Goal: Task Accomplishment & Management: Manage account settings

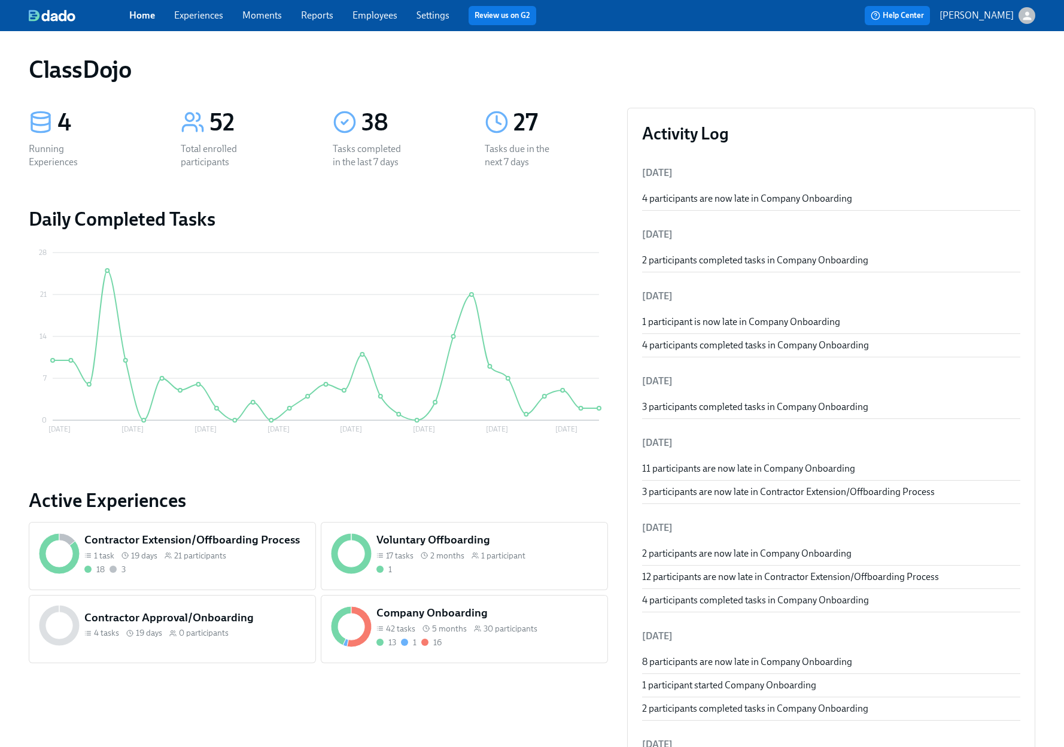
click at [486, 641] on div "13 1 16" at bounding box center [486, 642] width 221 height 11
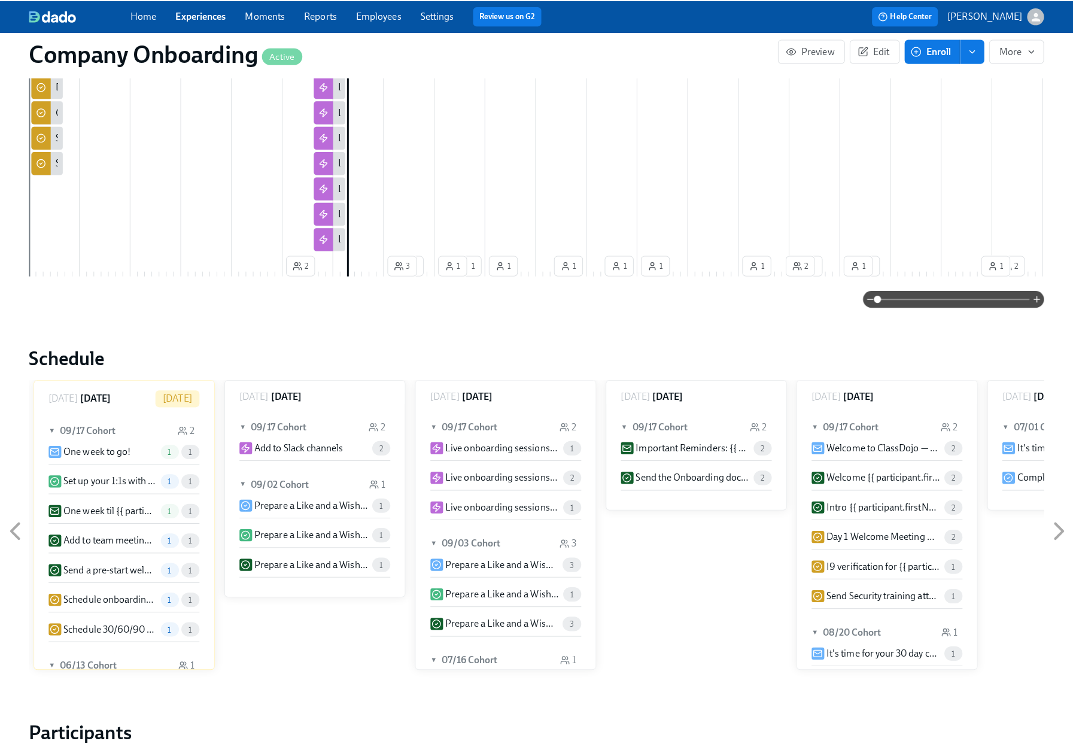
scroll to position [529, 0]
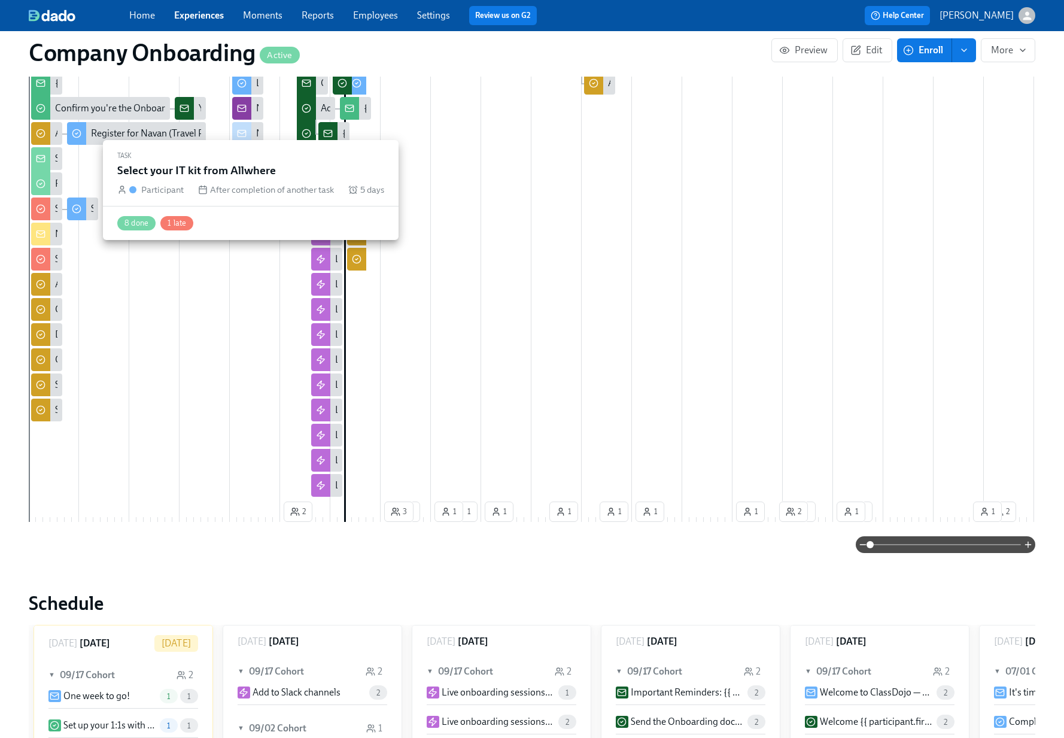
click at [89, 197] on div "Select your IT kit from Allwhere" at bounding box center [82, 208] width 31 height 23
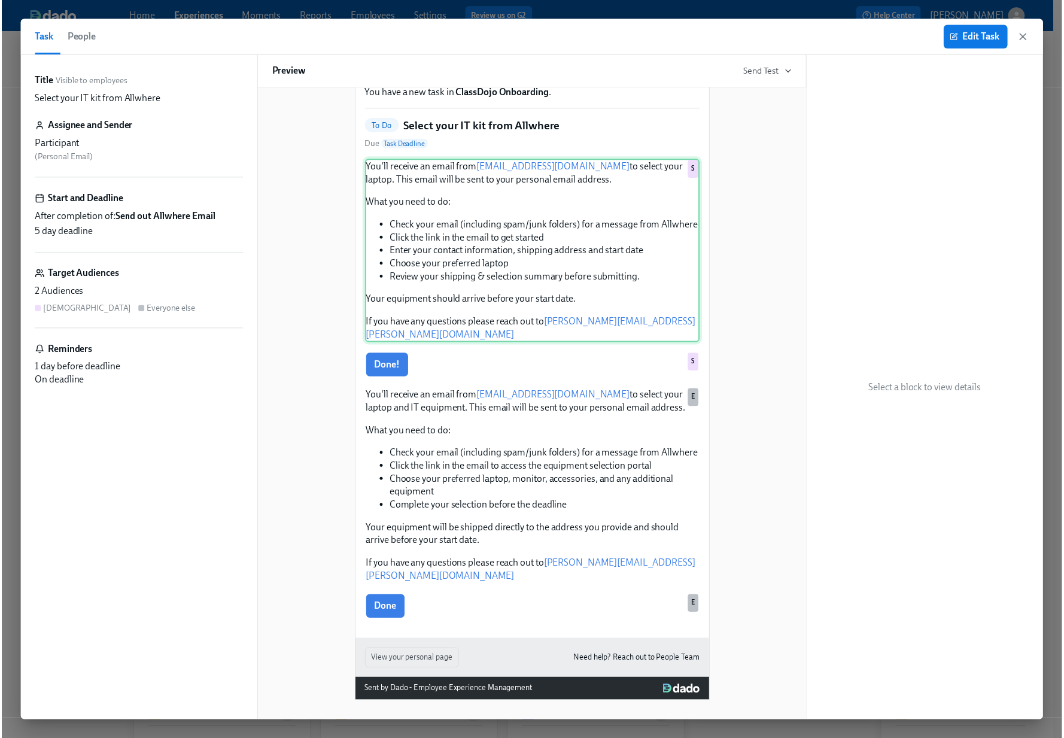
scroll to position [0, 28854]
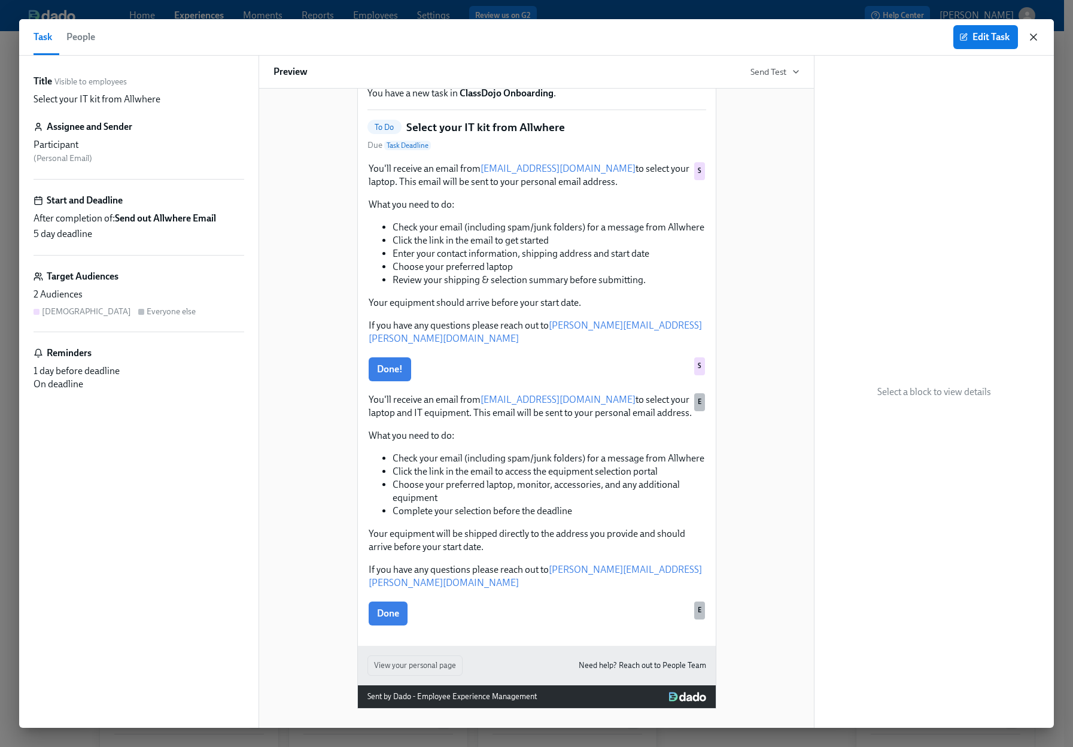
click at [1036, 39] on icon "button" at bounding box center [1033, 37] width 6 height 6
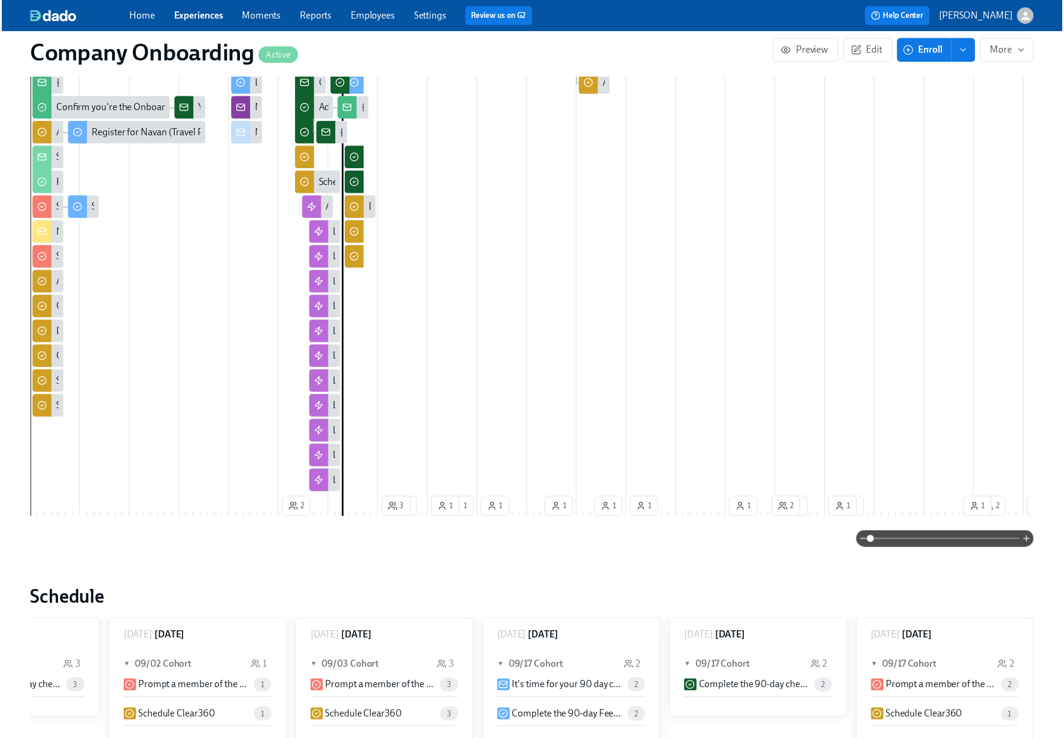
scroll to position [0, 28845]
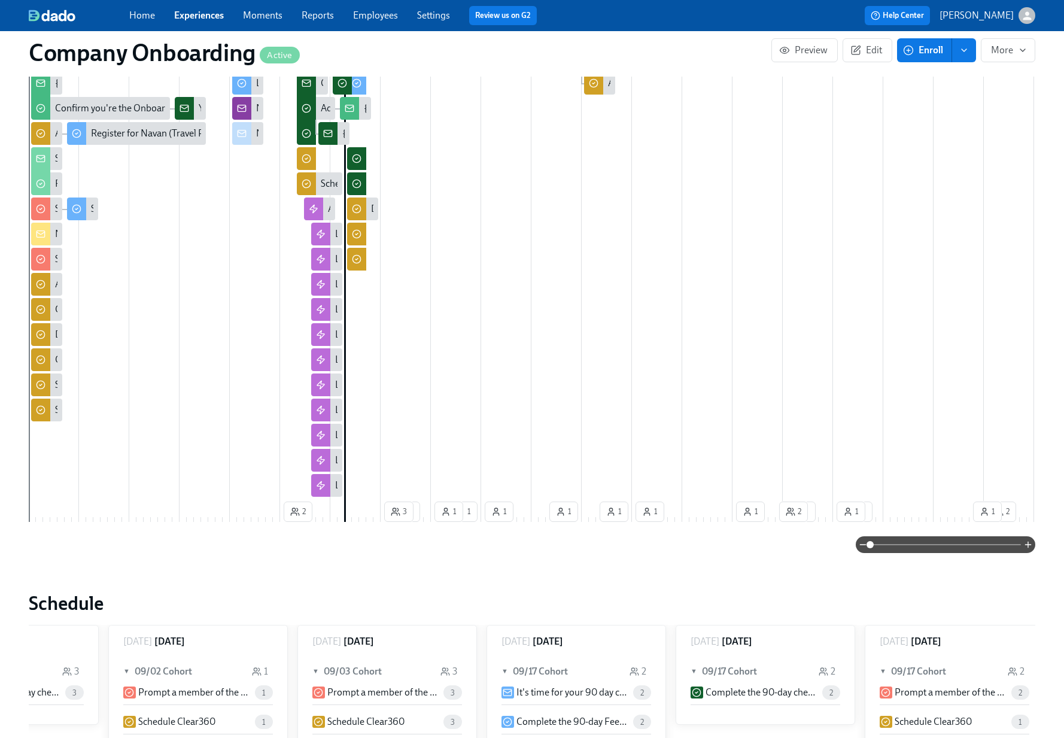
click at [651, 50] on div "Company Onboarding Active" at bounding box center [400, 52] width 742 height 29
click at [927, 56] on button "Enroll" at bounding box center [924, 50] width 55 height 24
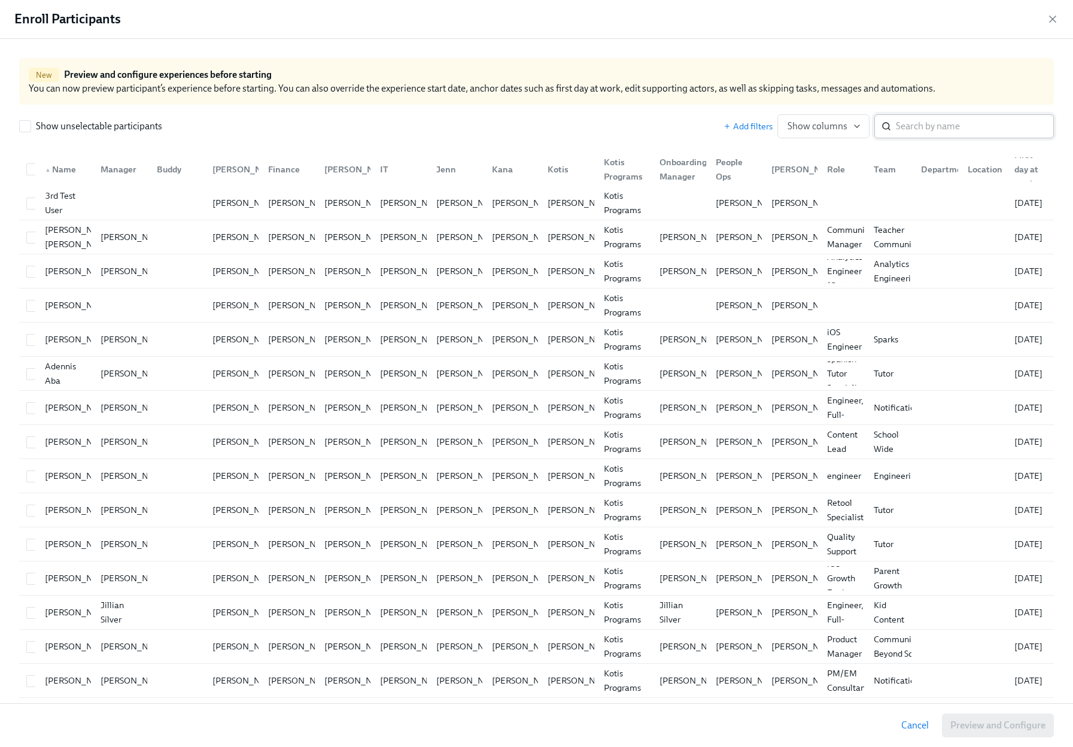
click at [900, 126] on input "search" at bounding box center [975, 126] width 158 height 24
type input "angela"
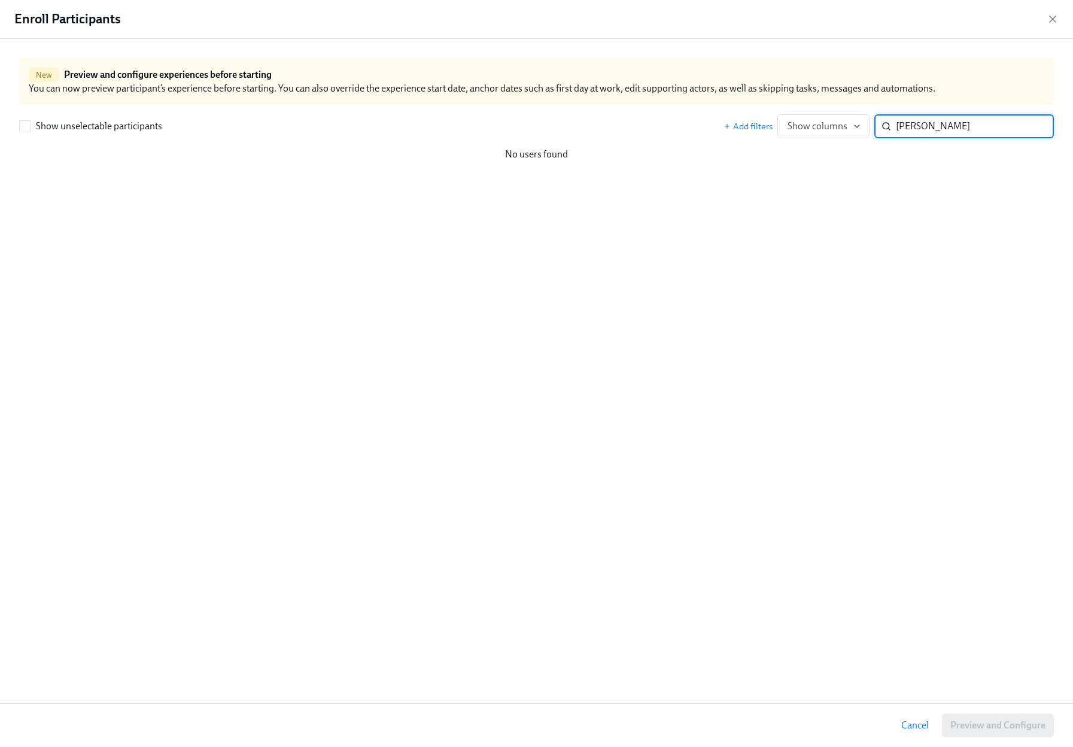
click at [1031, 124] on input "angela" at bounding box center [975, 126] width 158 height 24
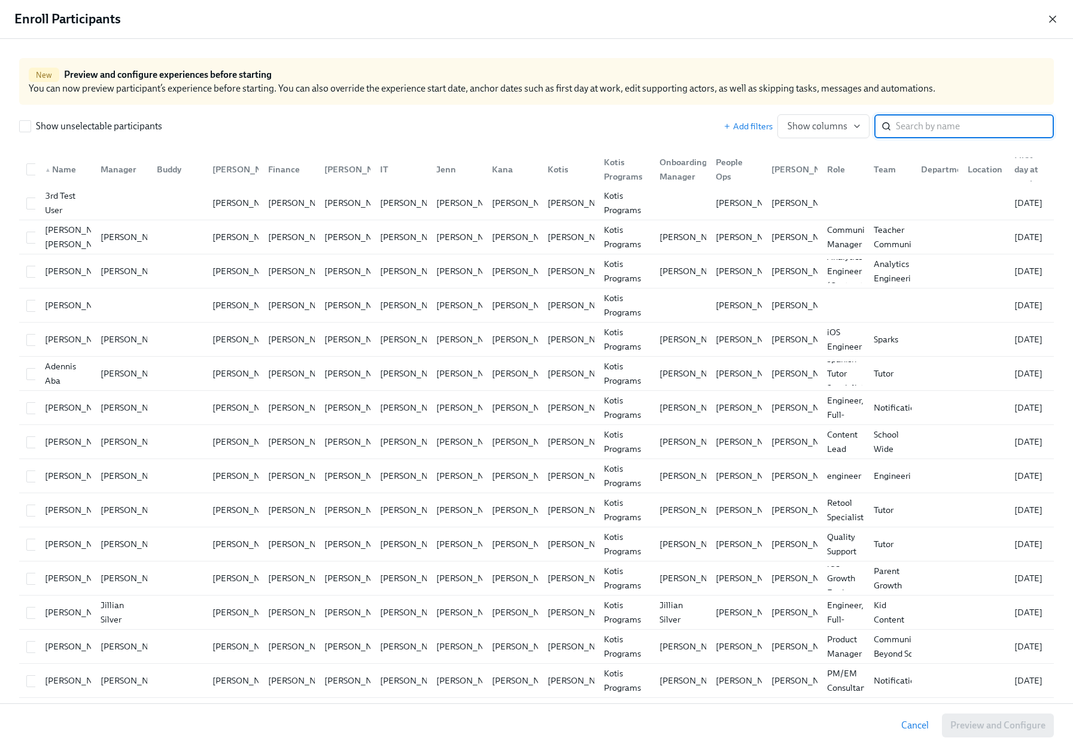
click at [1046, 19] on icon "button" at bounding box center [1052, 19] width 12 height 12
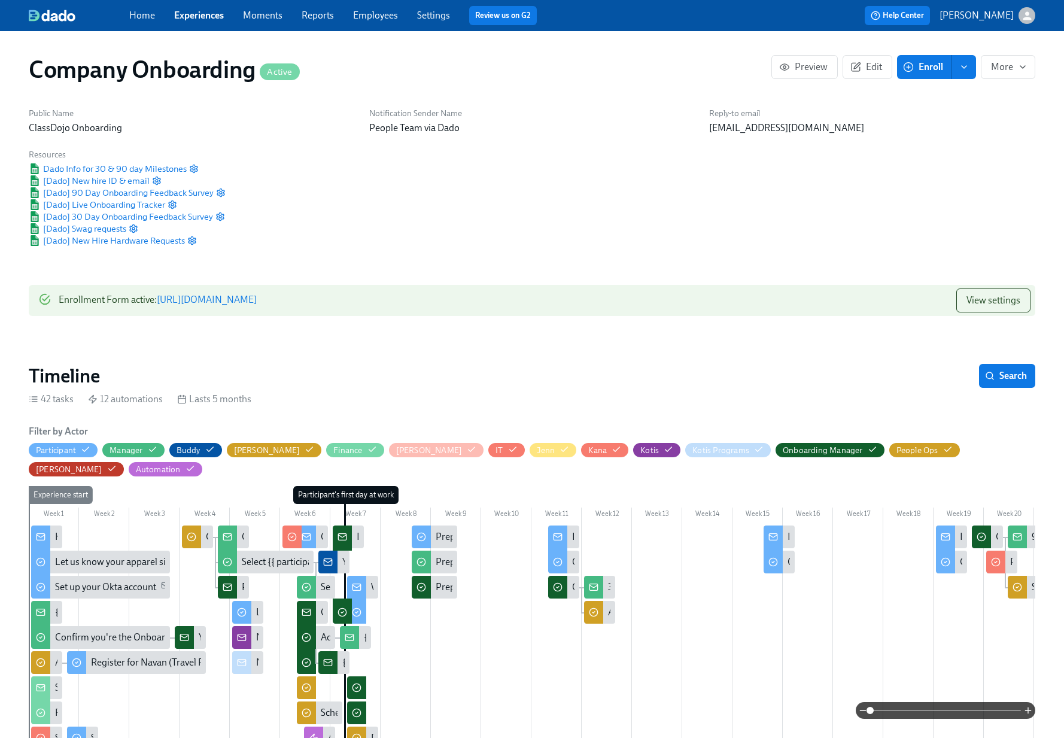
click at [590, 63] on div "Company Onboarding Active" at bounding box center [400, 69] width 742 height 29
click at [373, 15] on link "Employees" at bounding box center [375, 15] width 45 height 11
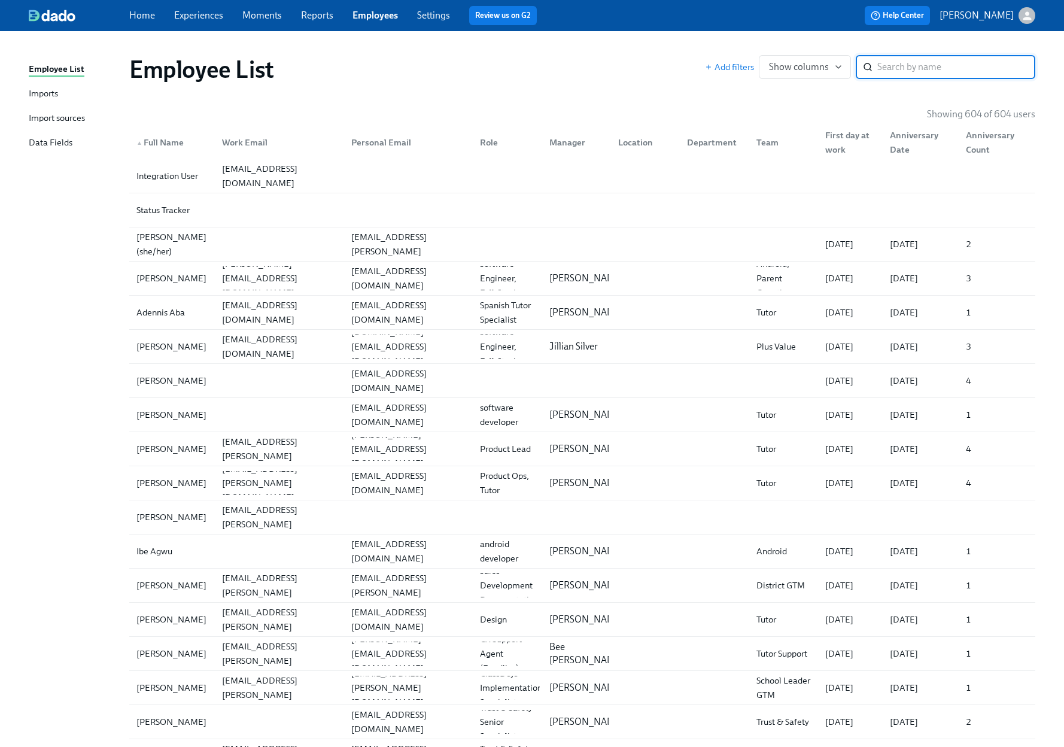
click at [42, 93] on div "Imports" at bounding box center [43, 94] width 29 height 15
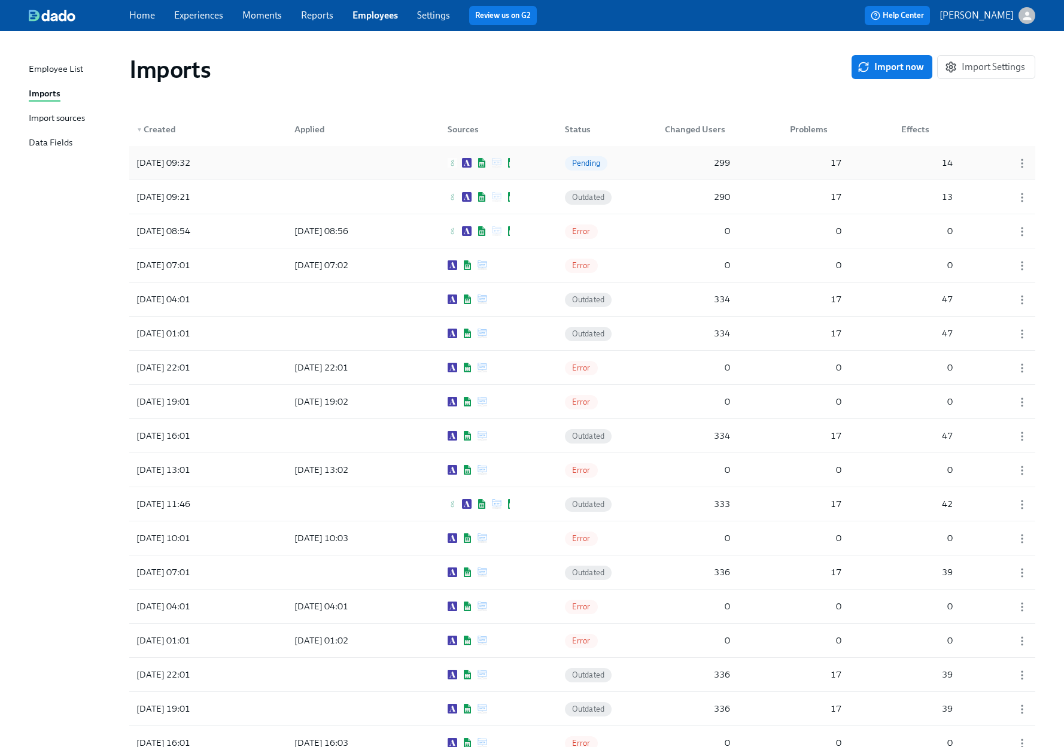
click at [321, 171] on div at bounding box center [339, 163] width 108 height 24
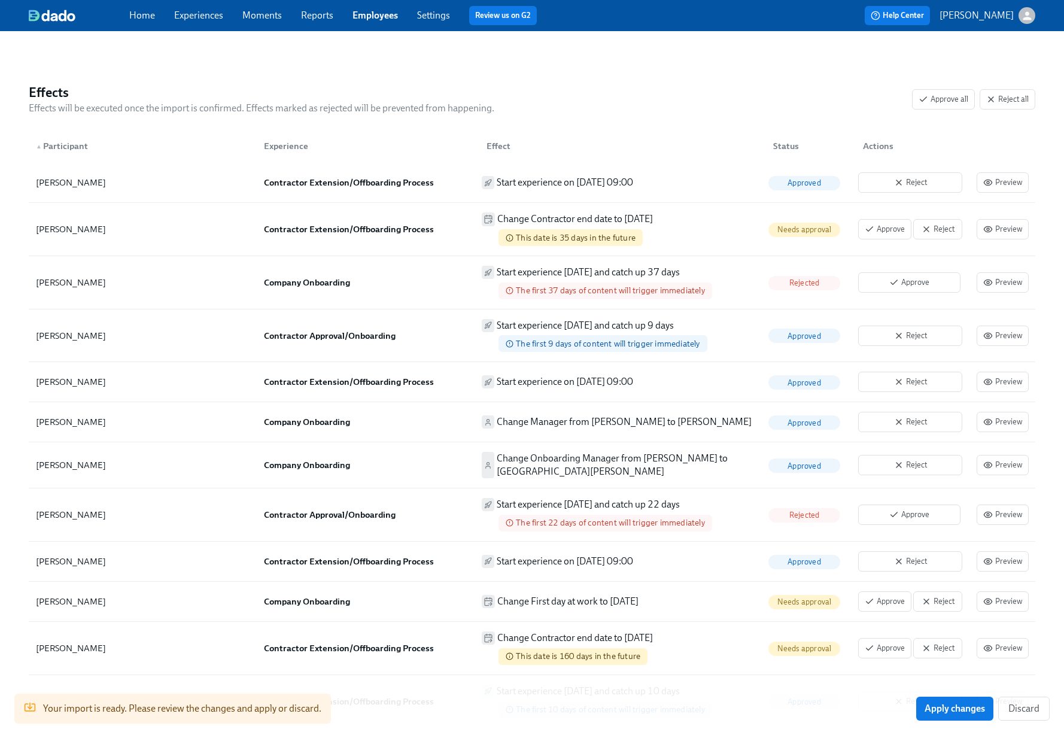
scroll to position [366, 0]
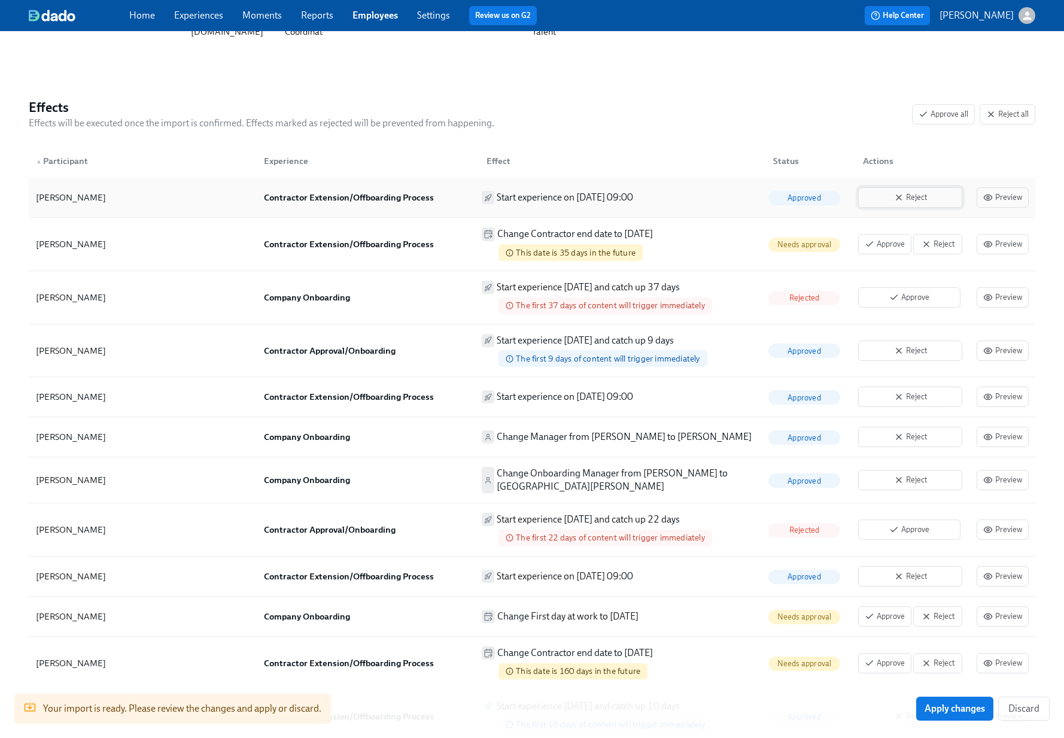
click at [903, 199] on icon "button" at bounding box center [899, 198] width 10 height 10
click at [948, 241] on span "Reject" at bounding box center [938, 244] width 36 height 12
click at [899, 348] on span "Reject" at bounding box center [909, 351] width 91 height 12
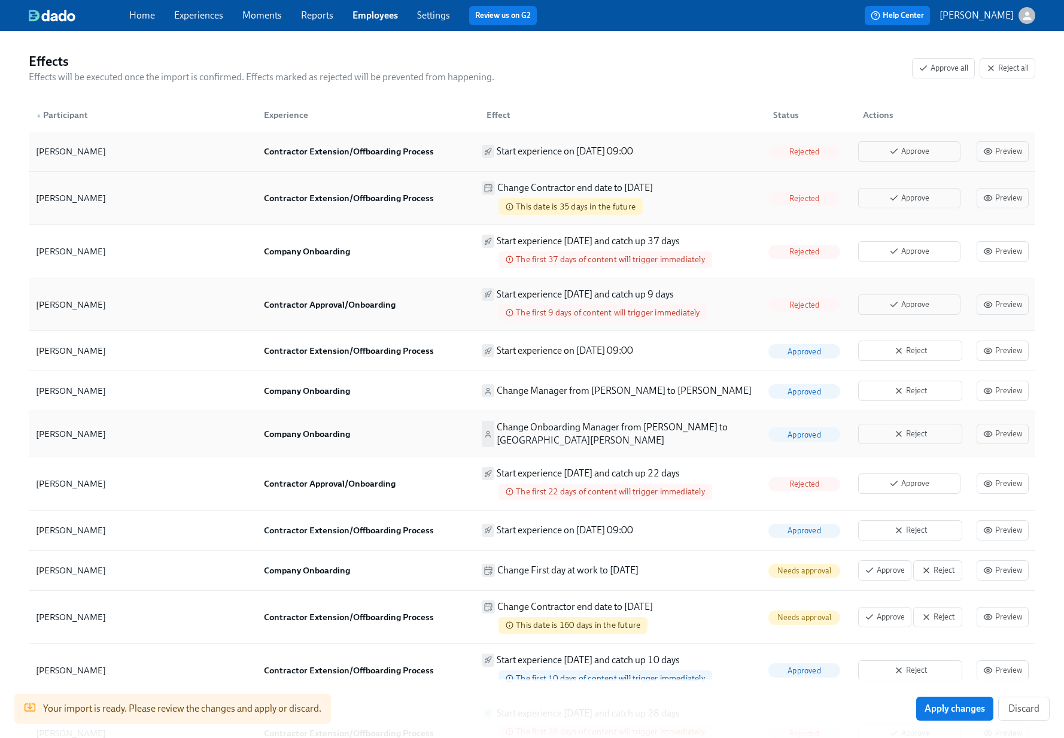
scroll to position [425, 0]
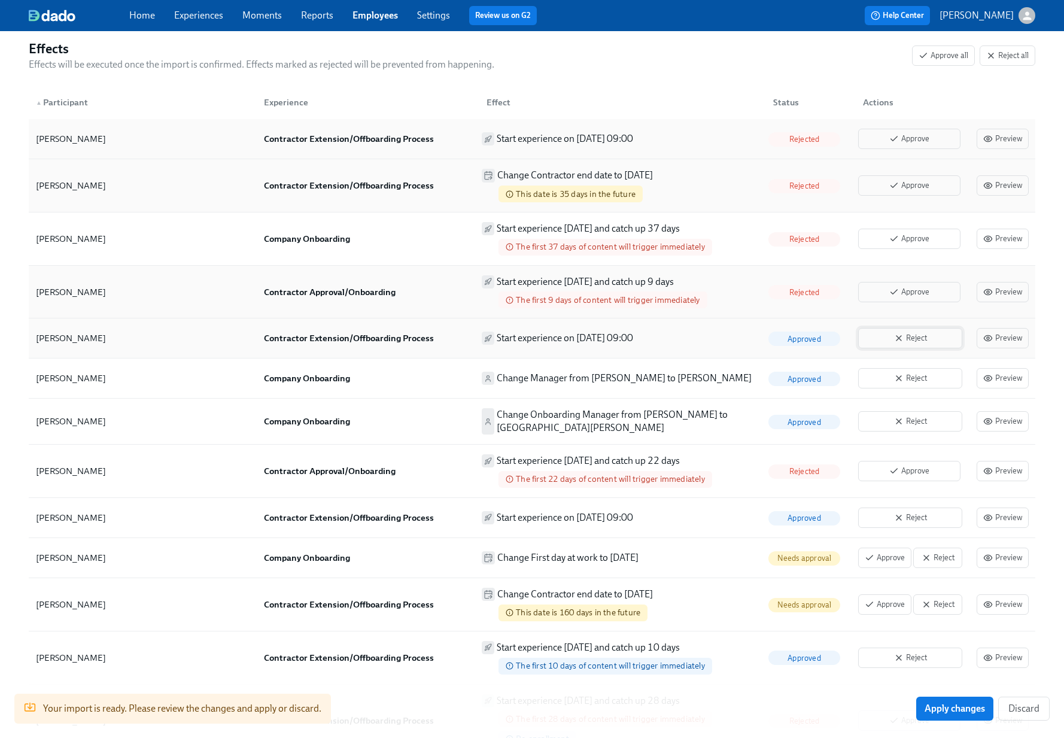
click at [893, 337] on span "Reject" at bounding box center [909, 338] width 91 height 12
click at [919, 379] on span "Reject" at bounding box center [909, 378] width 91 height 12
click at [939, 423] on span "Reject" at bounding box center [909, 421] width 91 height 12
click at [903, 514] on icon "button" at bounding box center [899, 518] width 10 height 10
click at [948, 608] on span "Reject" at bounding box center [938, 604] width 36 height 12
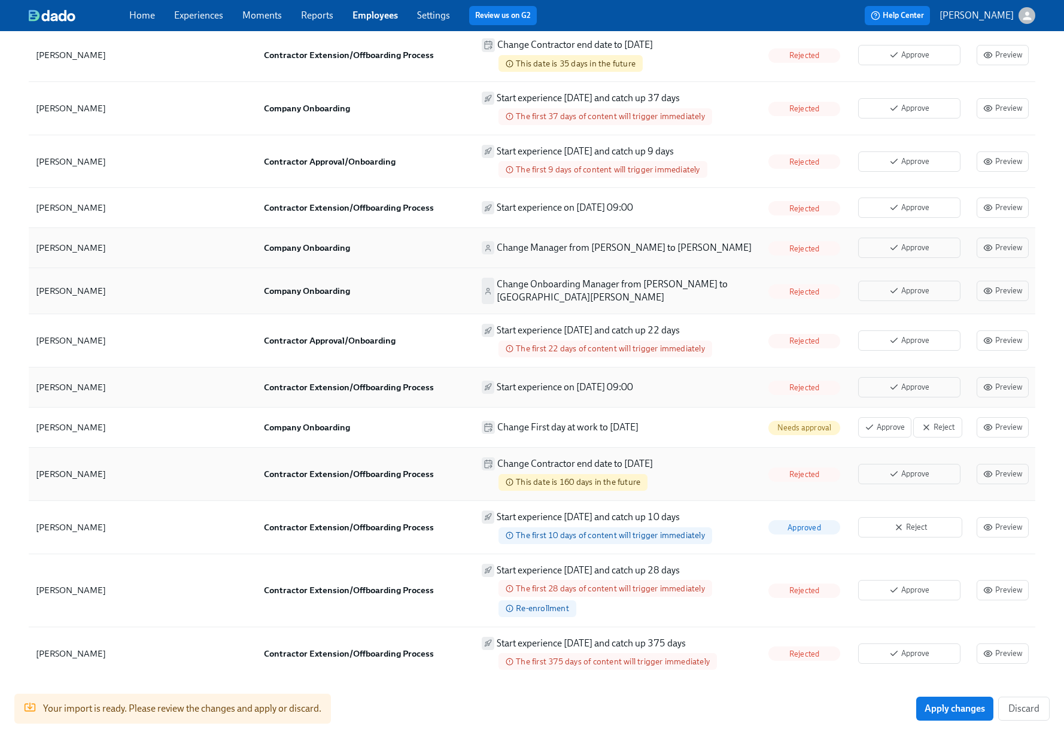
scroll to position [566, 0]
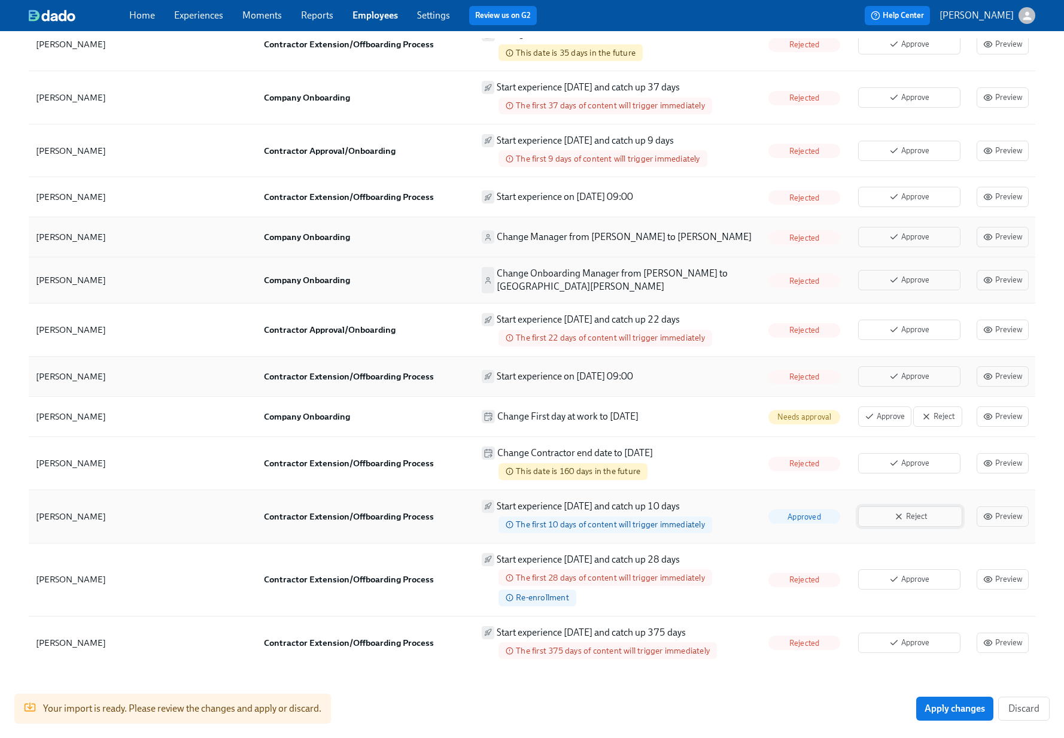
click at [933, 521] on span "Reject" at bounding box center [909, 516] width 91 height 12
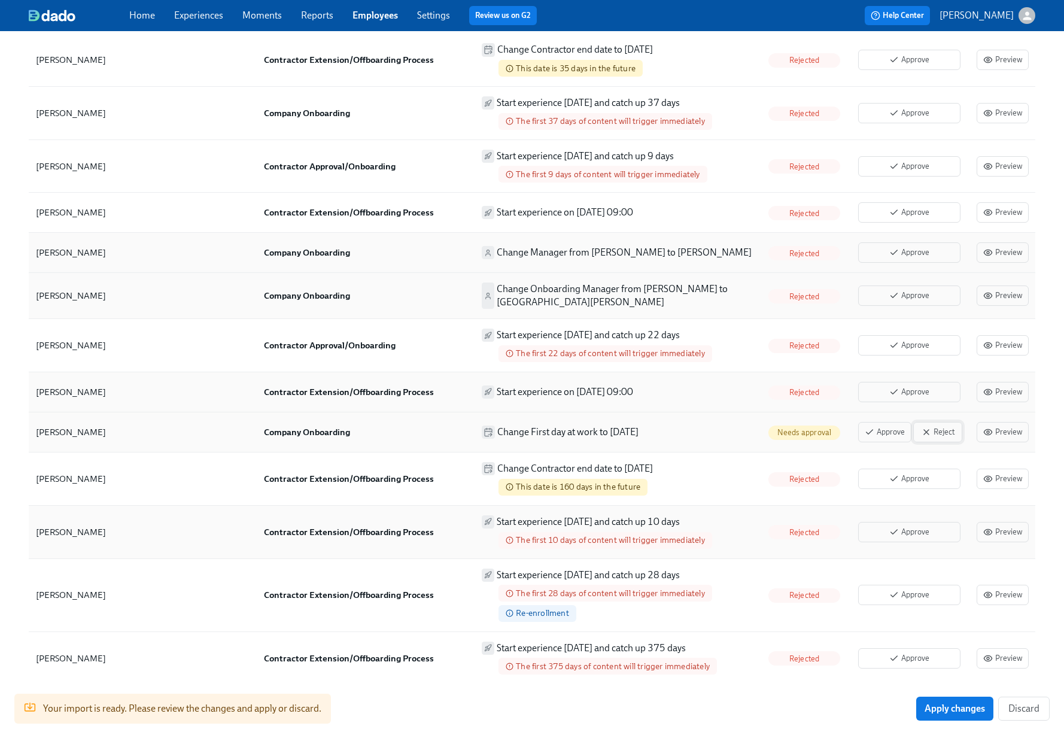
click at [947, 435] on span "Reject" at bounding box center [938, 432] width 36 height 12
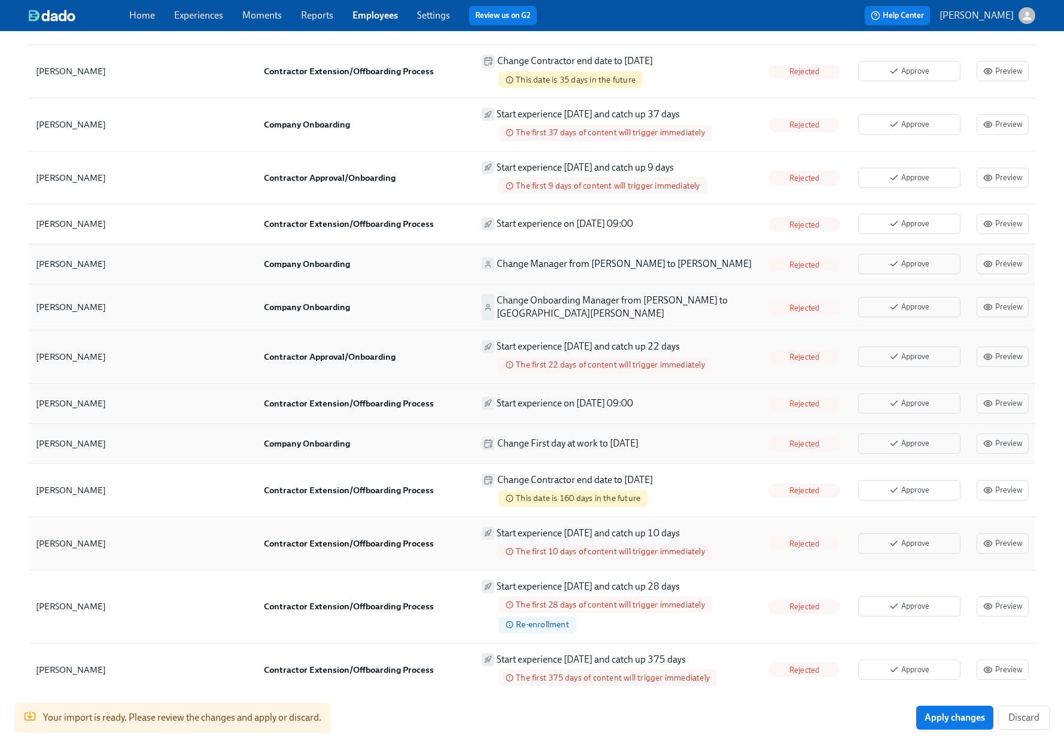
scroll to position [0, 0]
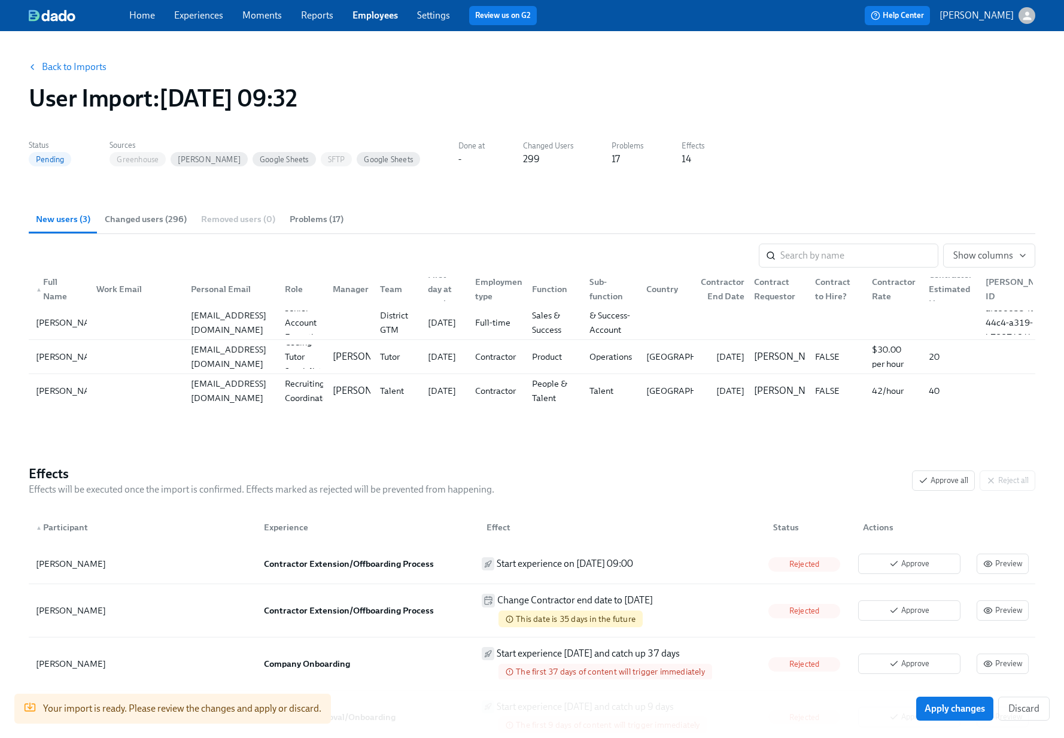
click at [156, 217] on span "Changed users (296)" at bounding box center [146, 219] width 82 height 14
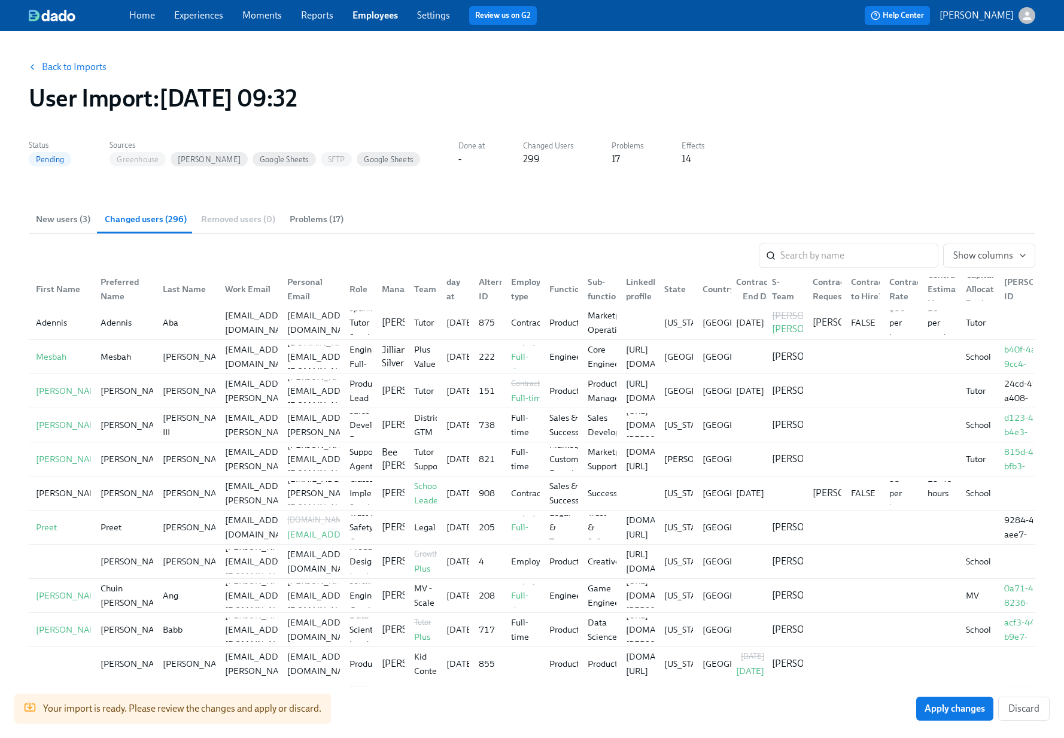
click at [328, 216] on span "Problems (17)" at bounding box center [317, 219] width 54 height 14
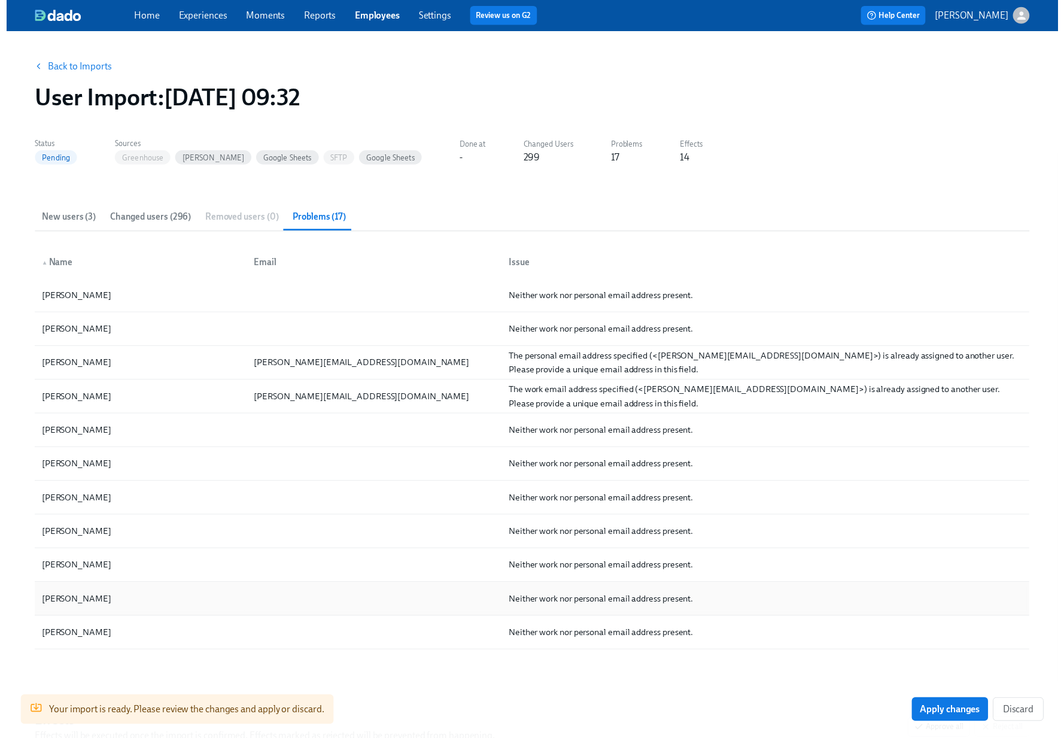
scroll to position [199, 0]
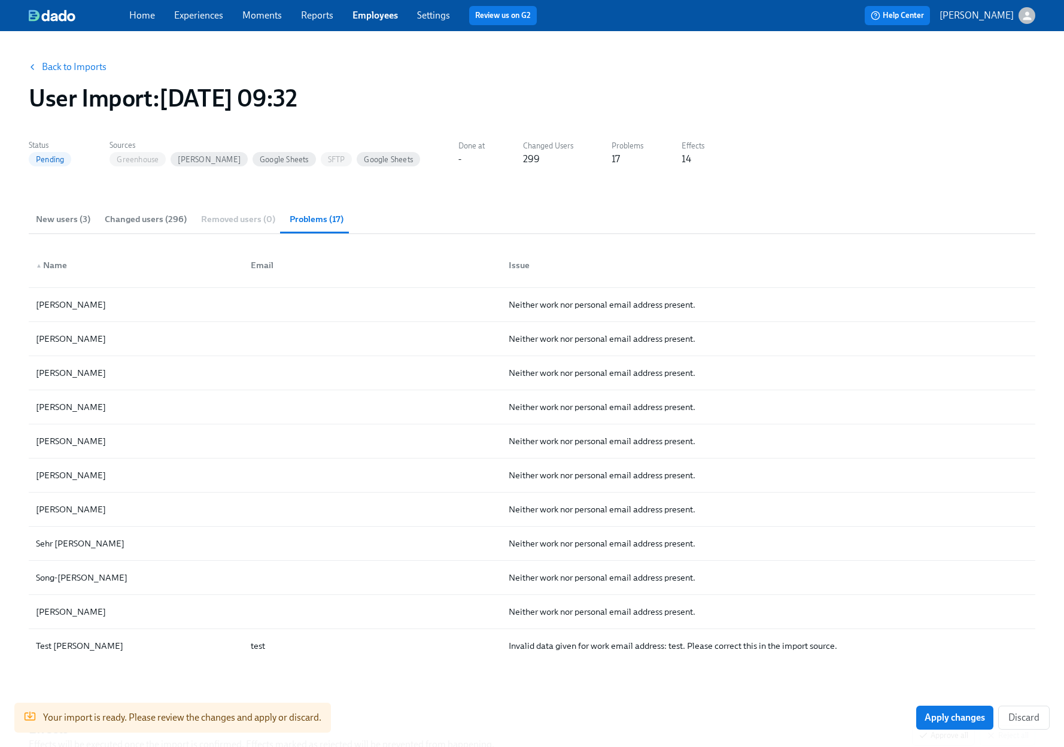
click at [71, 223] on span "New users (3)" at bounding box center [63, 219] width 54 height 14
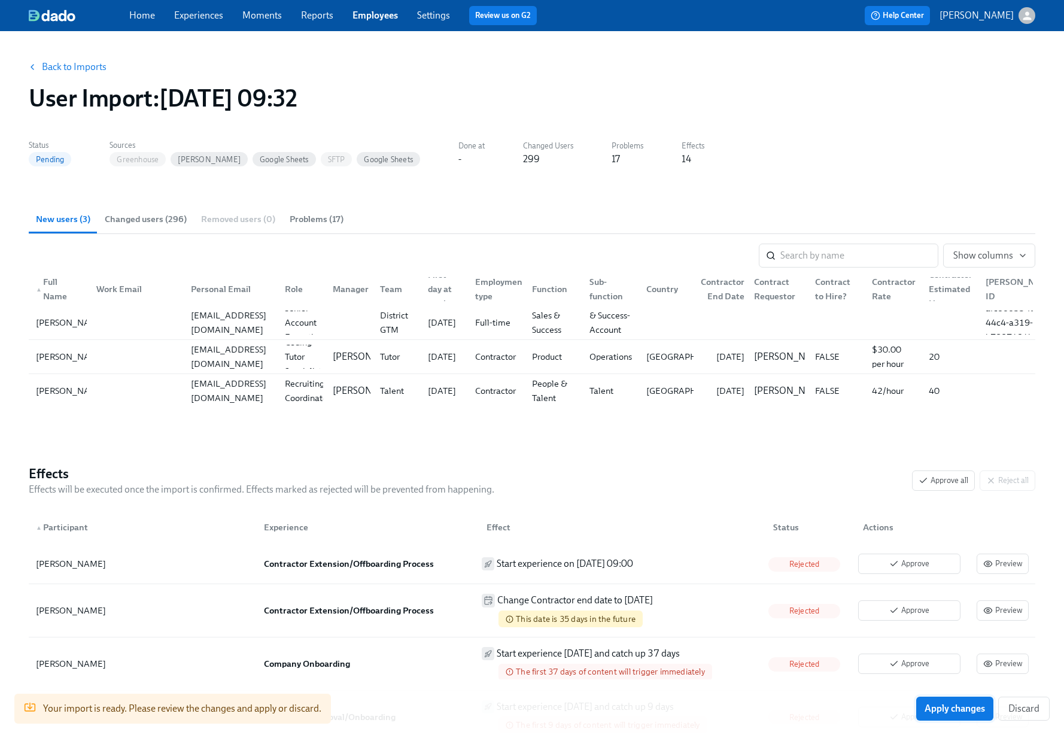
click at [953, 710] on span "Apply changes" at bounding box center [954, 708] width 60 height 12
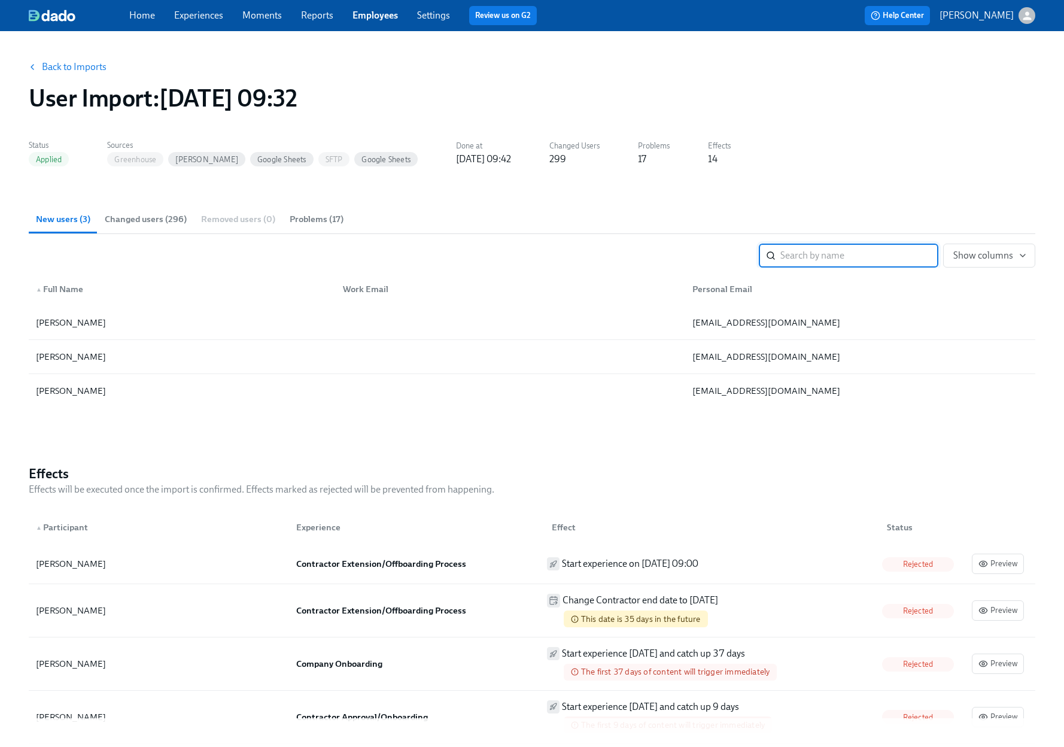
click at [218, 19] on link "Experiences" at bounding box center [198, 15] width 49 height 11
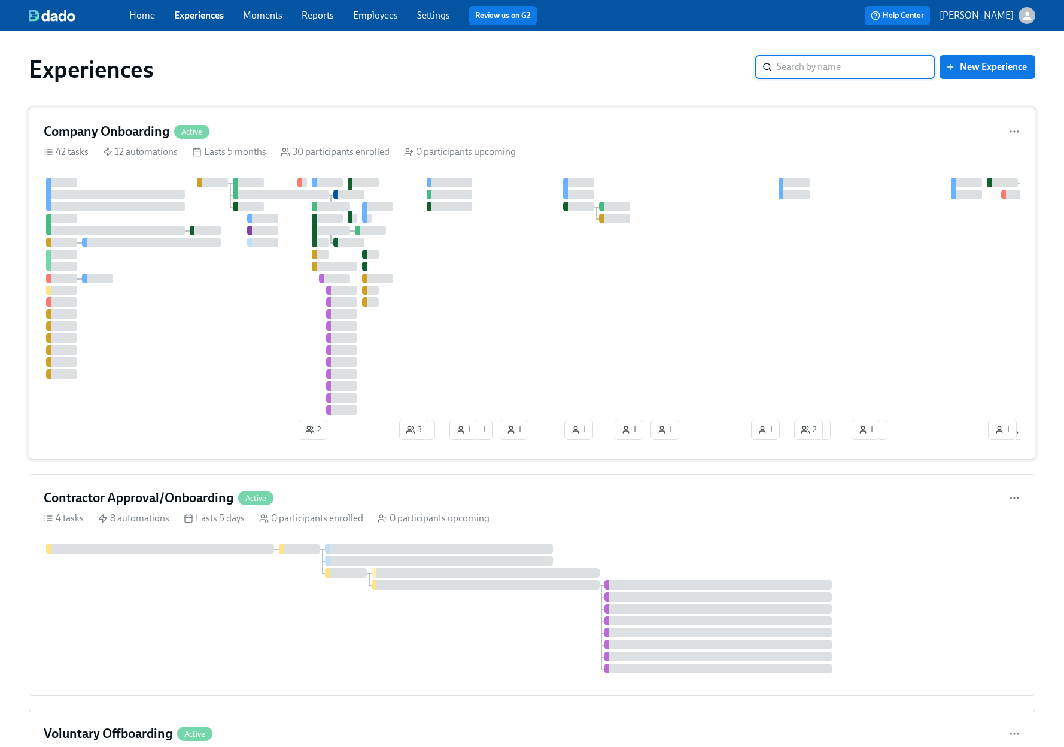
click at [704, 141] on div "Company Onboarding Active 42 tasks 12 automations Lasts 5 months 30 participant…" at bounding box center [532, 284] width 1006 height 352
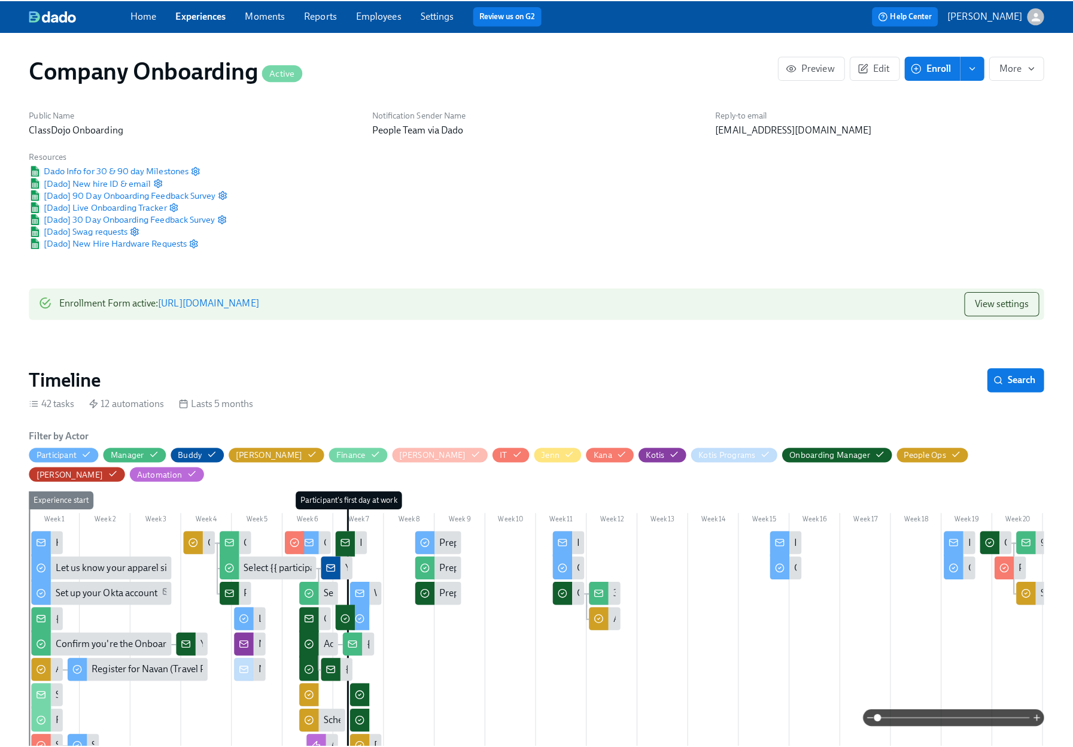
scroll to position [0, 20790]
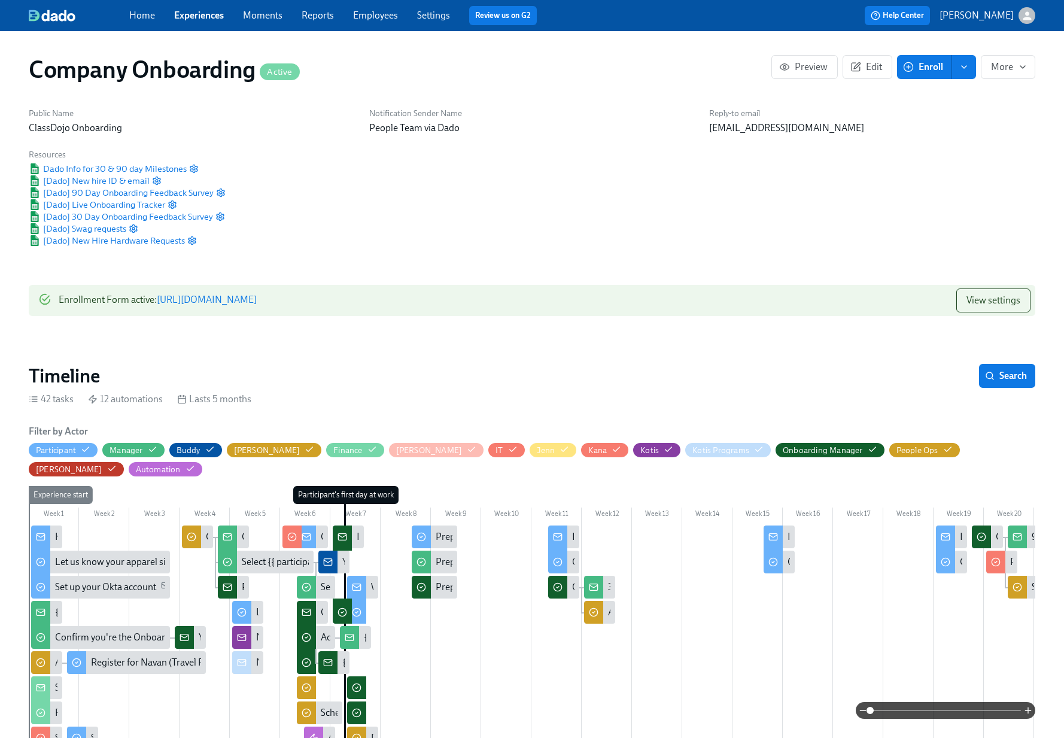
click at [920, 69] on span "Enroll" at bounding box center [924, 67] width 38 height 12
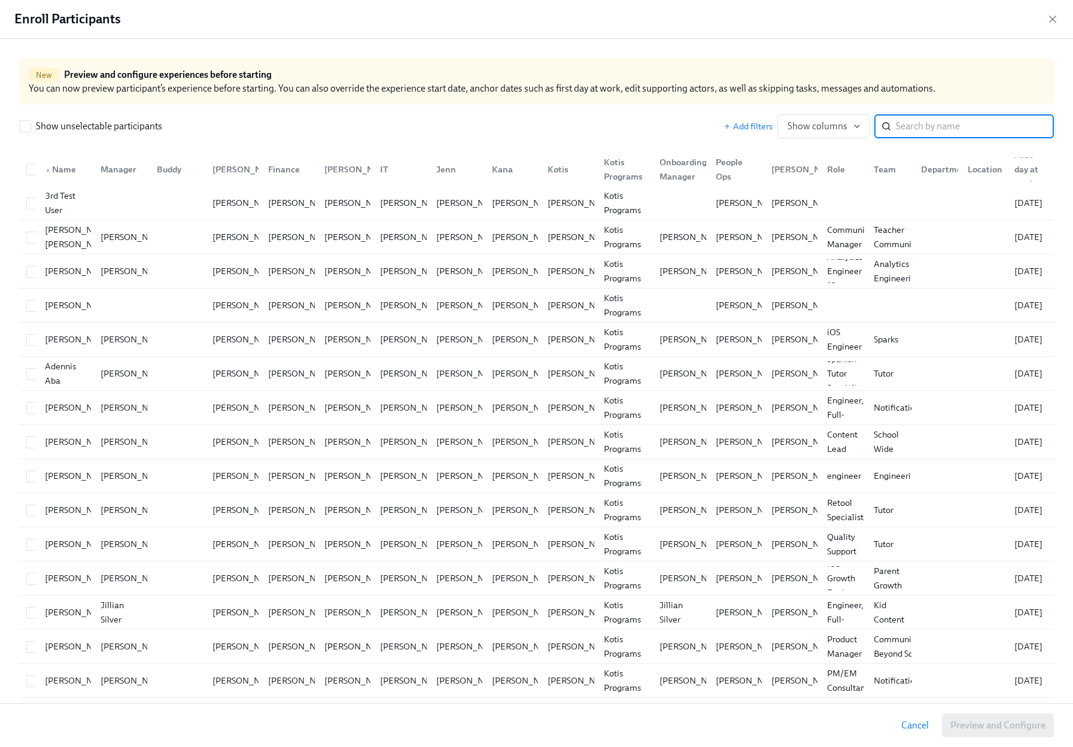
click at [923, 124] on input "search" at bounding box center [975, 126] width 158 height 24
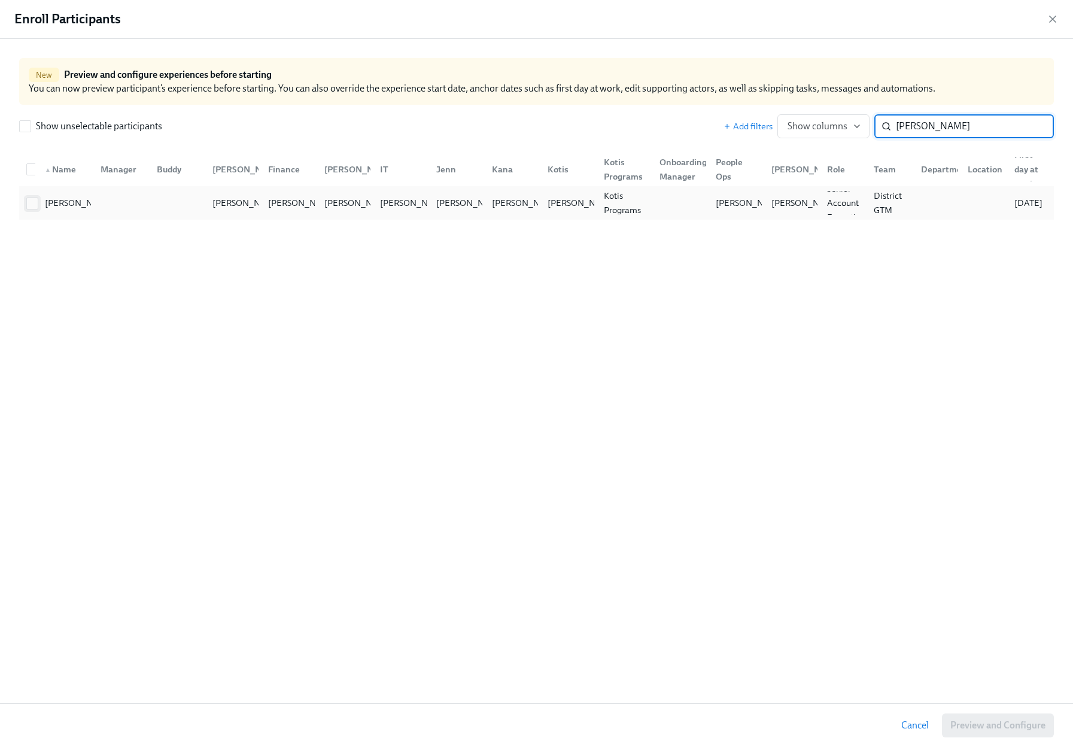
type input "angela"
click at [35, 202] on input "checkbox" at bounding box center [32, 203] width 11 height 11
checkbox input "true"
click at [966, 729] on span "Preview and Configure (1)" at bounding box center [991, 725] width 108 height 12
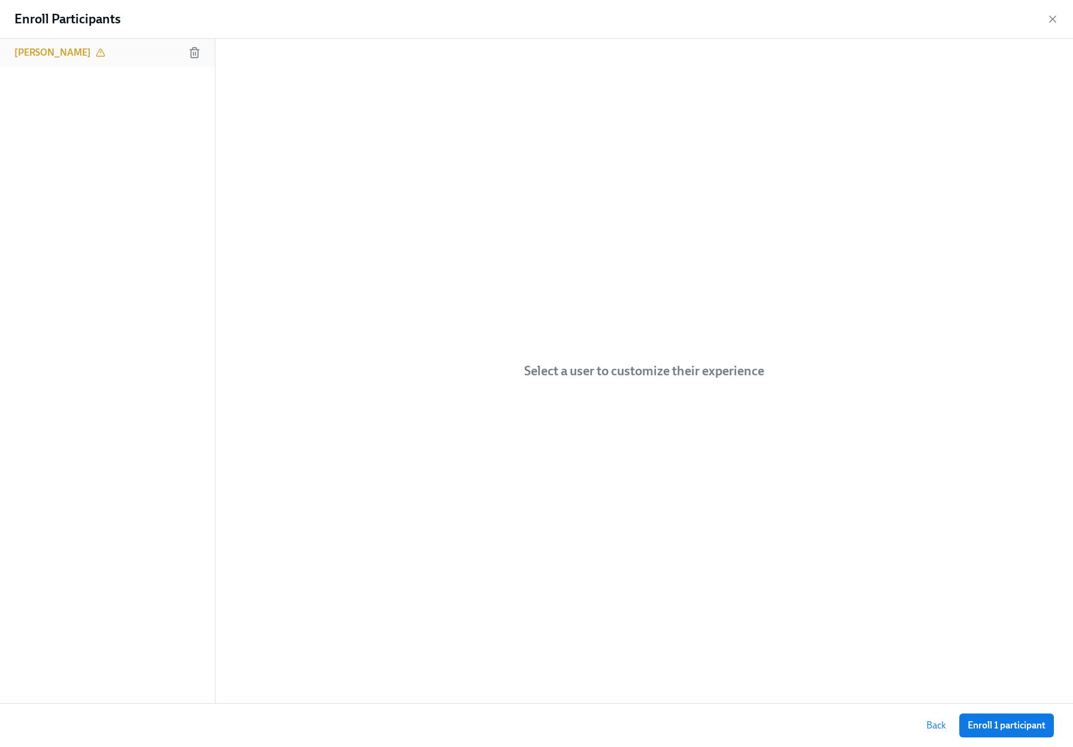
click at [41, 48] on h6 "Angela Barth" at bounding box center [52, 52] width 77 height 13
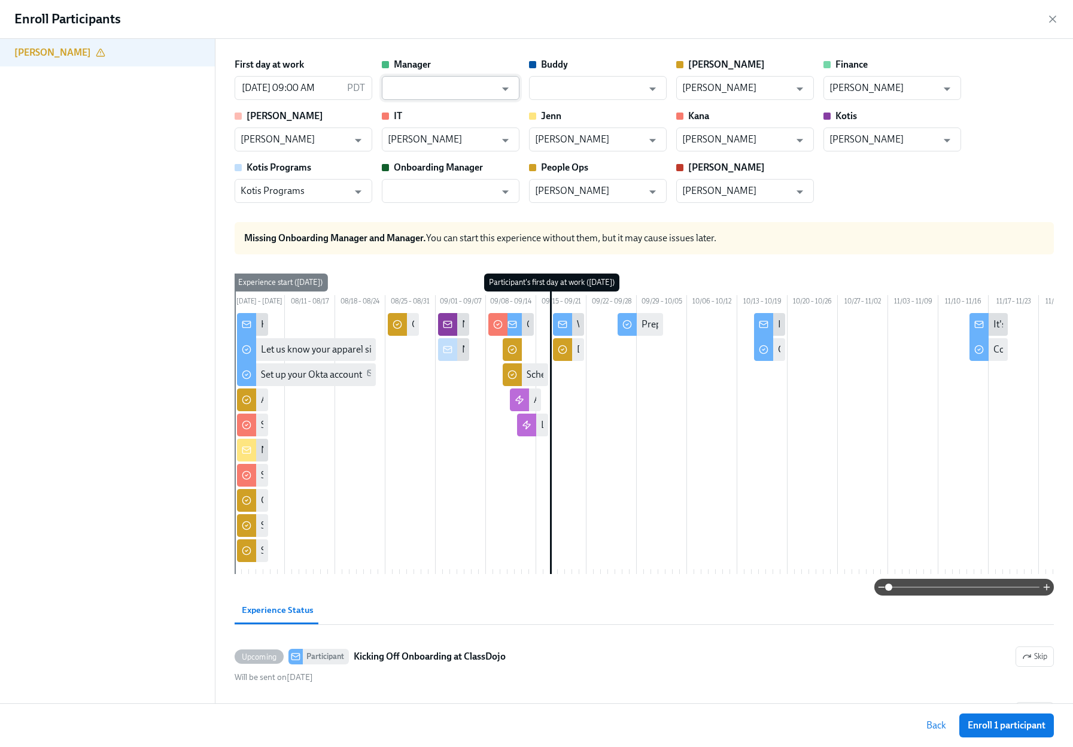
click at [482, 81] on input "text" at bounding box center [442, 88] width 108 height 24
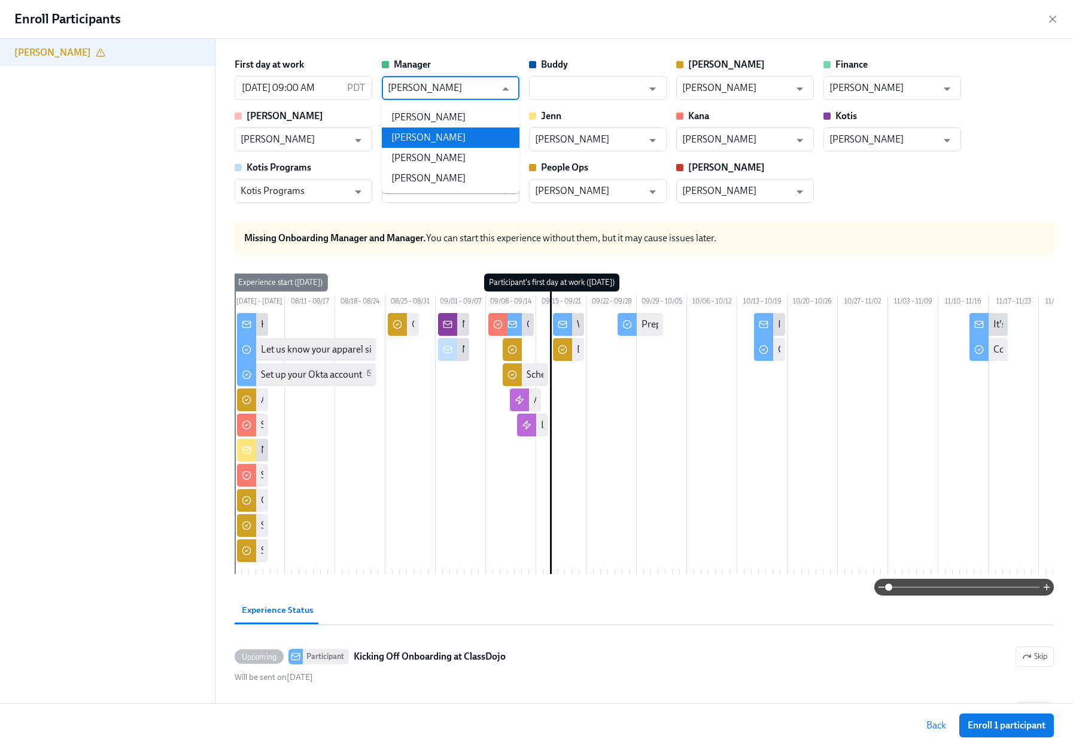
click at [473, 129] on li "Jeff Buening" at bounding box center [451, 137] width 138 height 20
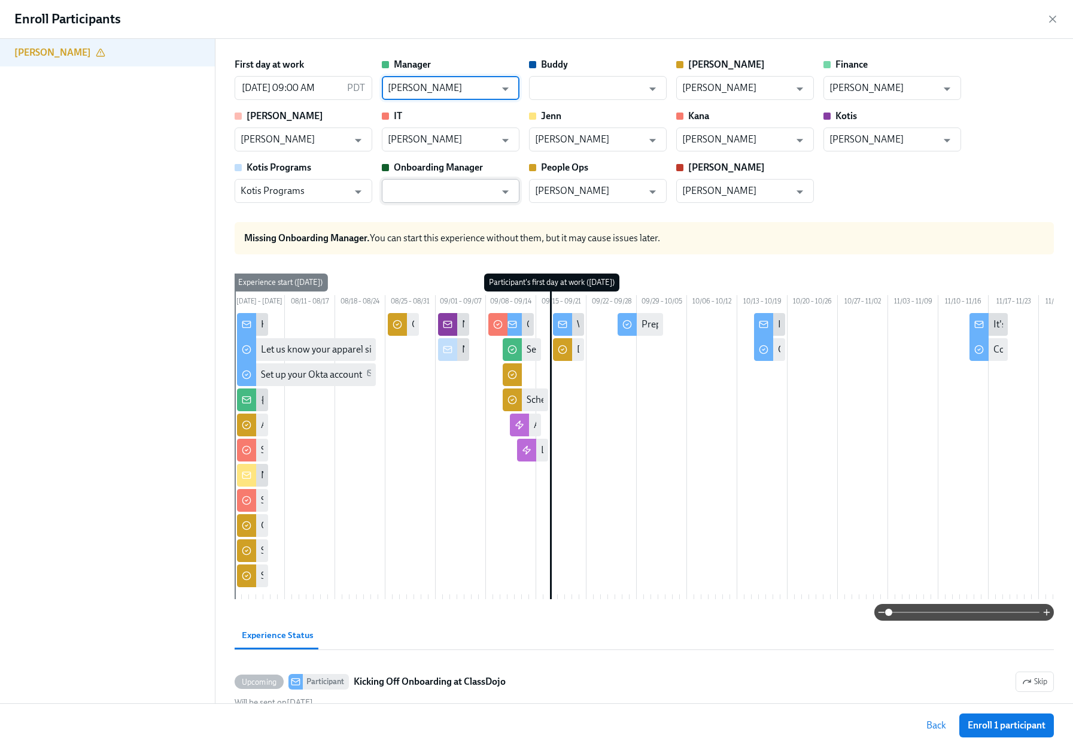
type input "Jeff Buening"
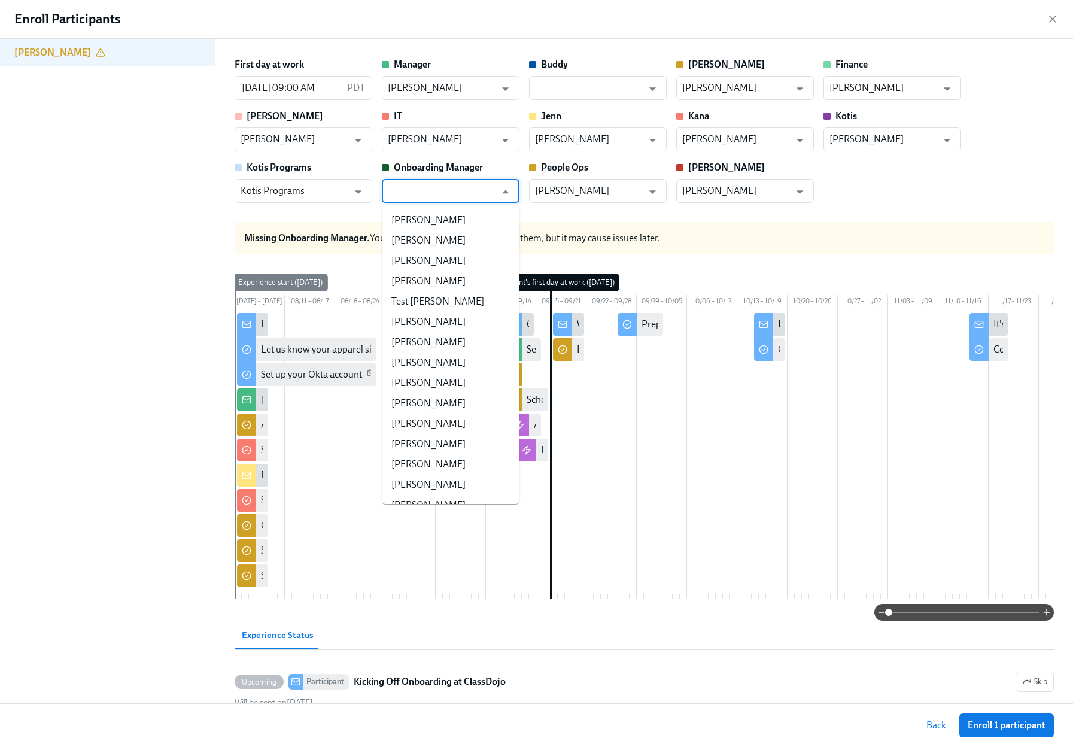
click at [449, 196] on input "text" at bounding box center [442, 191] width 108 height 24
type input "n"
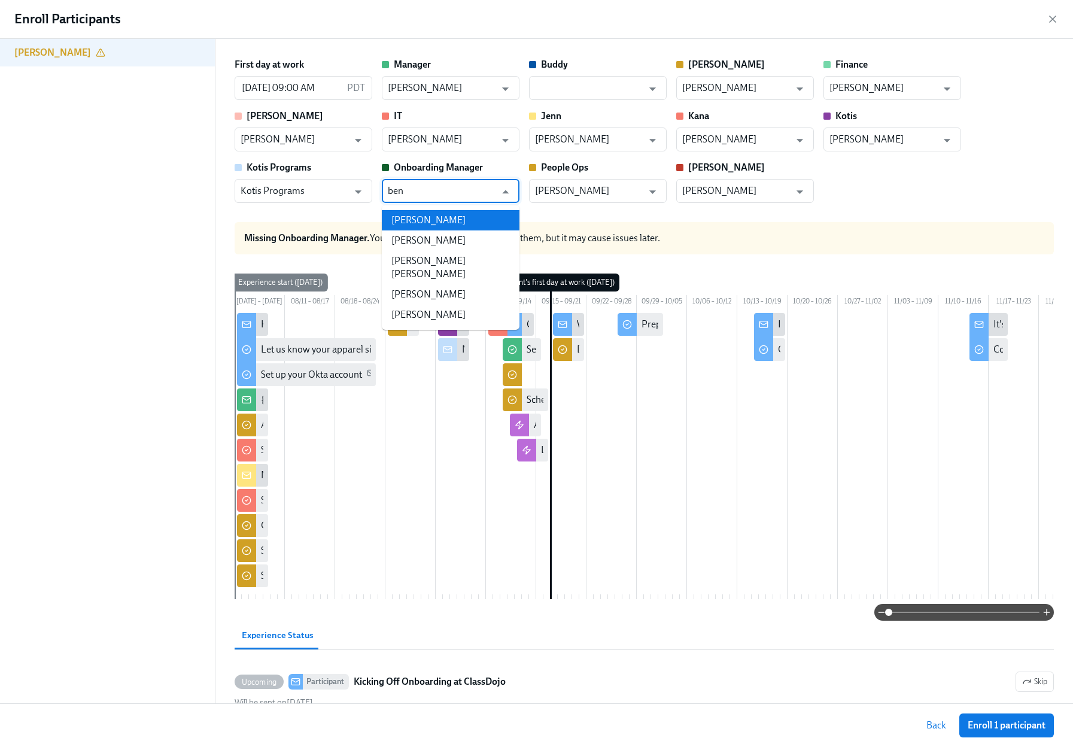
click at [434, 217] on li "Ben Smith" at bounding box center [451, 220] width 138 height 20
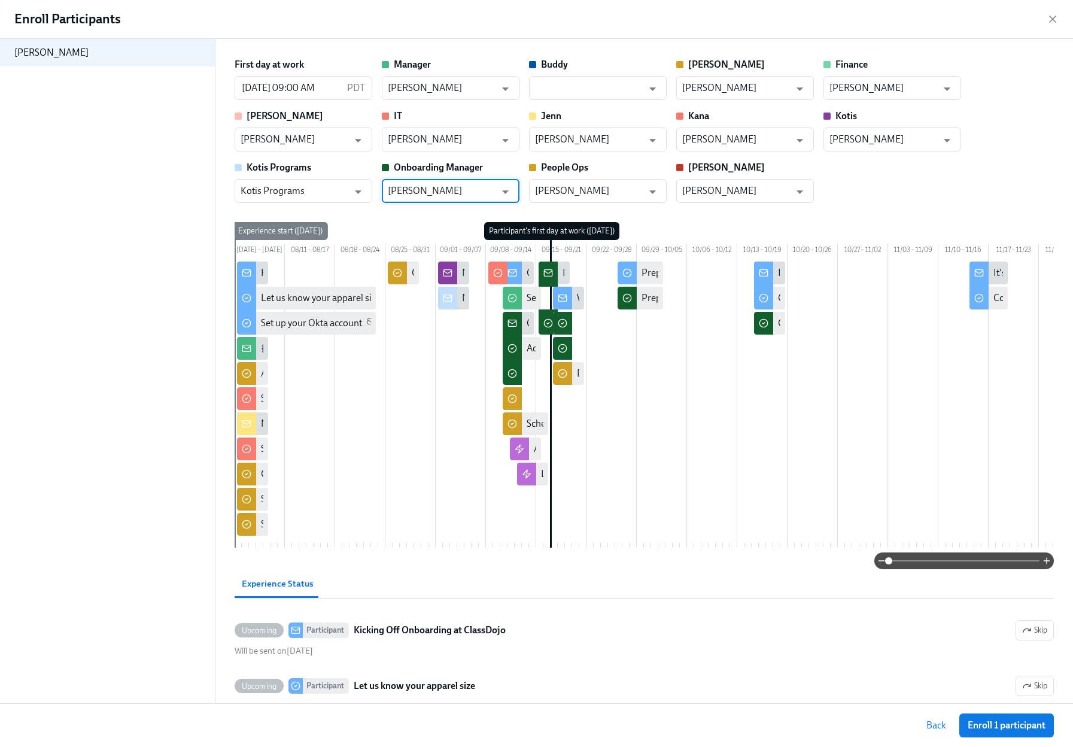
type input "Ben Smith"
click at [934, 194] on div "First day at work 09/17/2025 09:00 AM PDT ​ Manager Jeff Buening ​ Buddy ​ Erik…" at bounding box center [644, 130] width 819 height 145
click at [993, 720] on span "Enroll 1 participant" at bounding box center [1006, 725] width 78 height 12
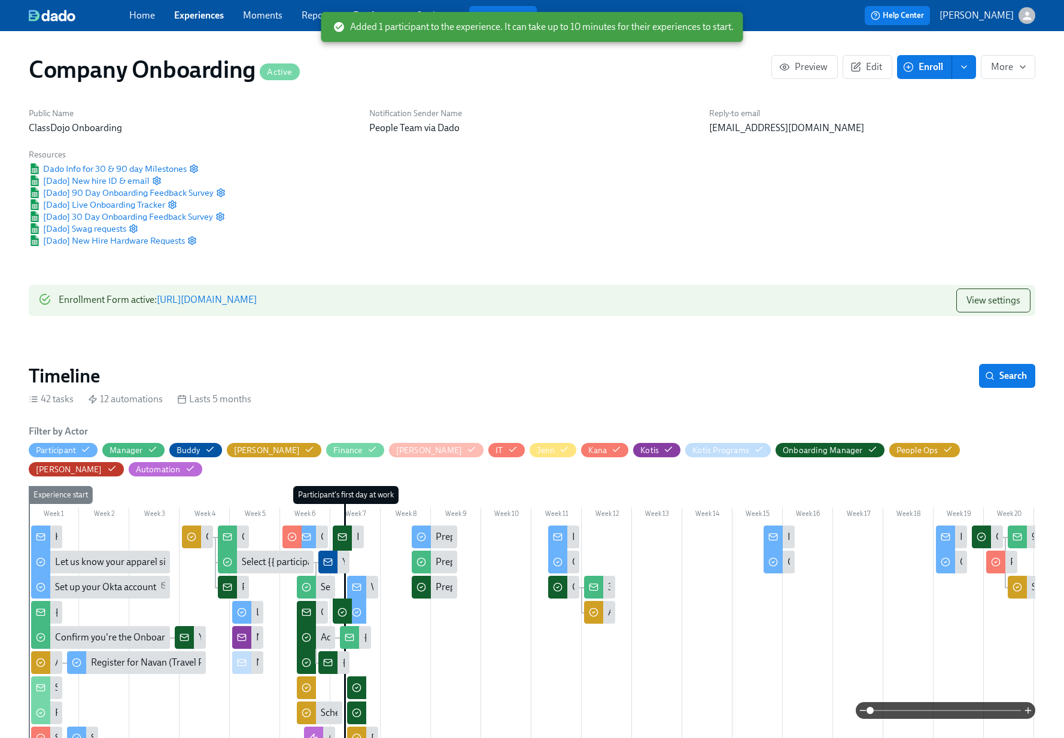
scroll to position [0, 28854]
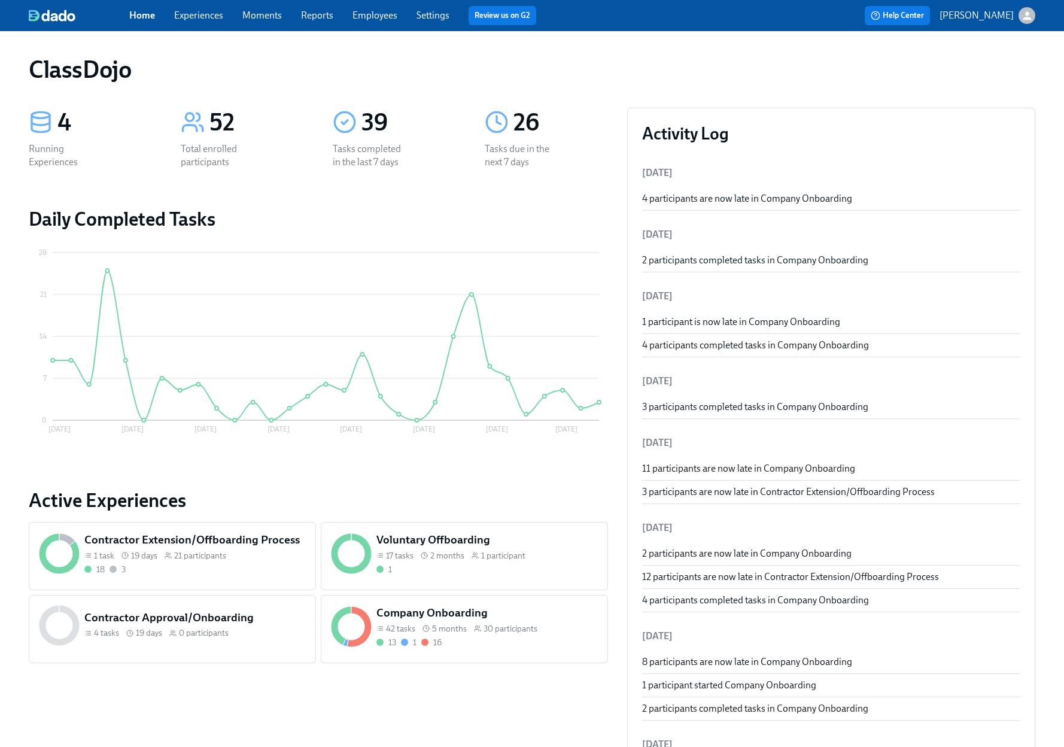
click at [580, 635] on div "Company Onboarding 42 tasks 5 months 30 participants 13 1 16" at bounding box center [487, 626] width 226 height 48
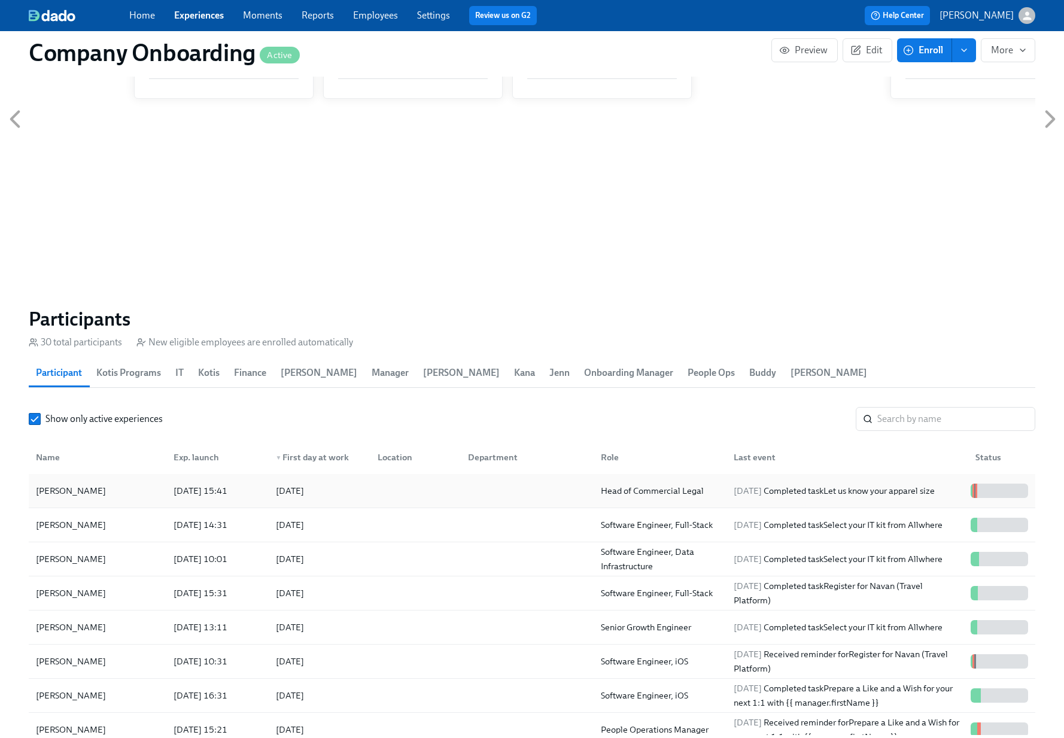
scroll to position [0, 28854]
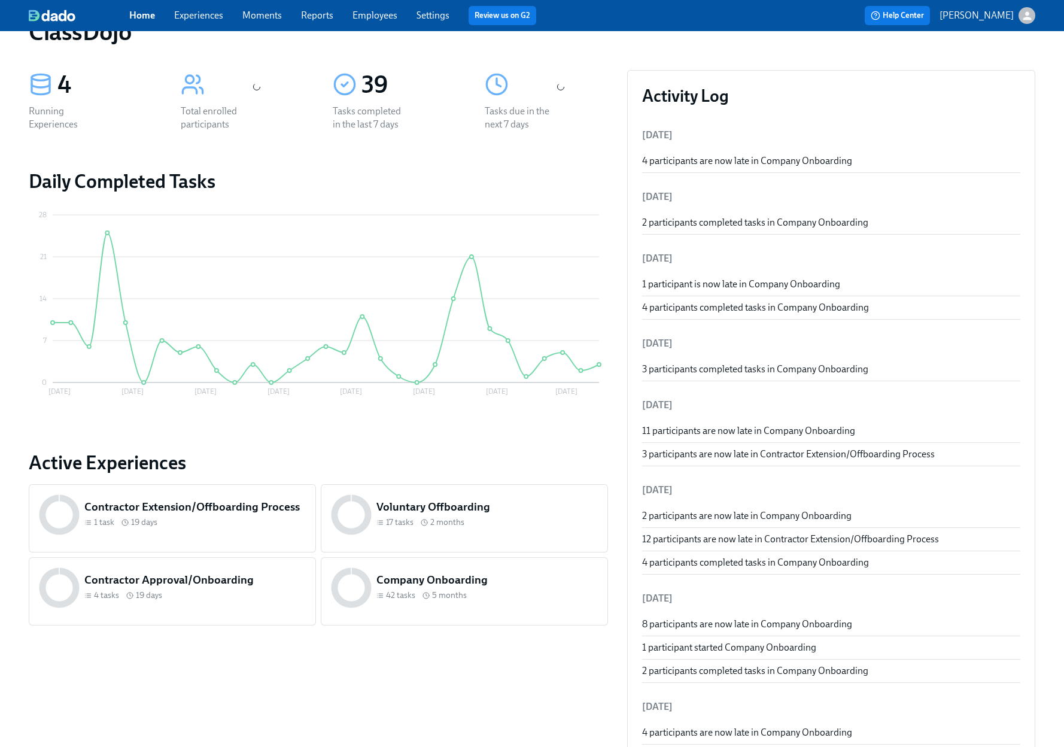
scroll to position [195, 0]
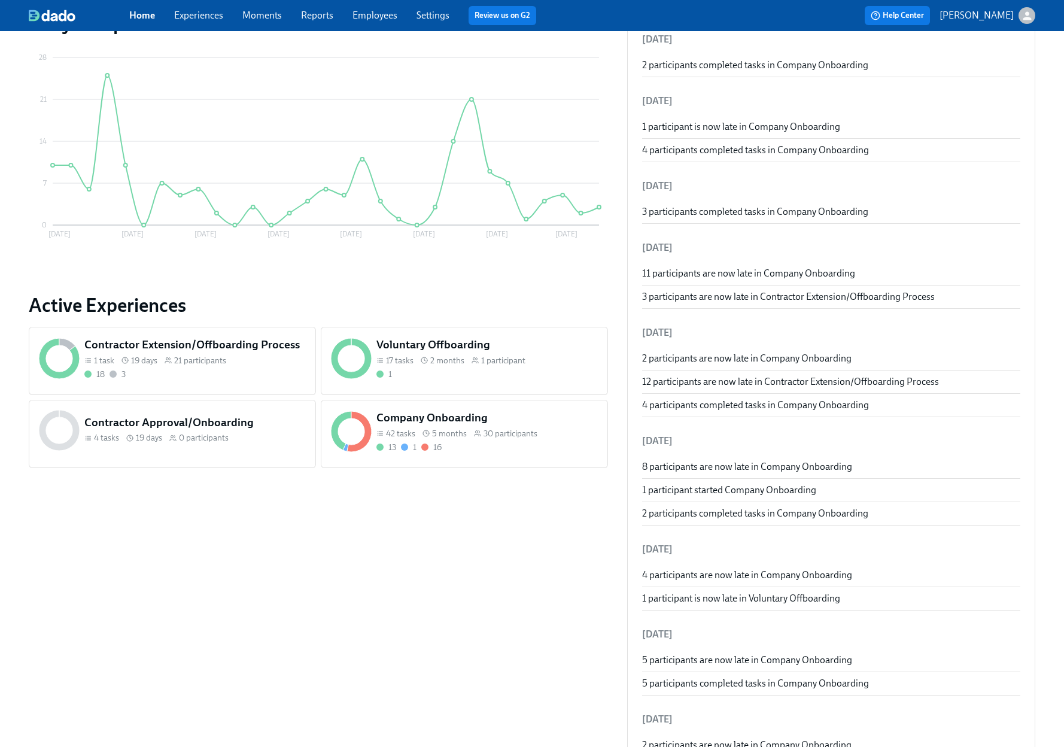
click at [494, 456] on div "Company Onboarding 42 tasks 5 months 30 participants 13 1 16" at bounding box center [464, 434] width 287 height 68
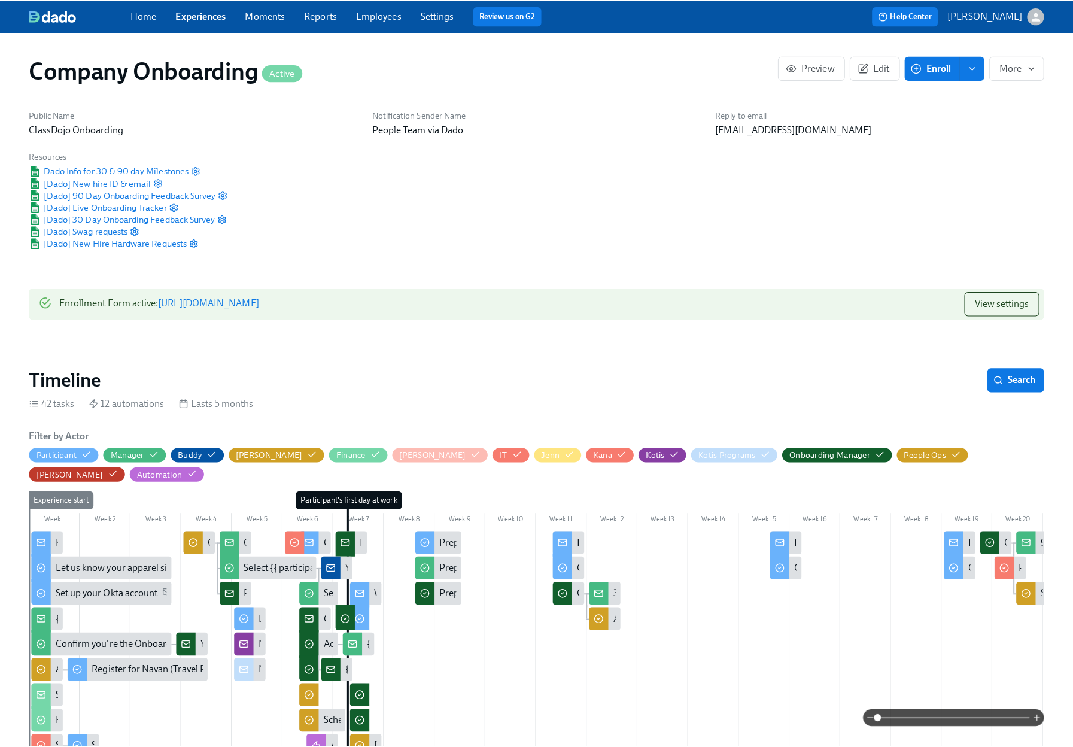
scroll to position [0, 20790]
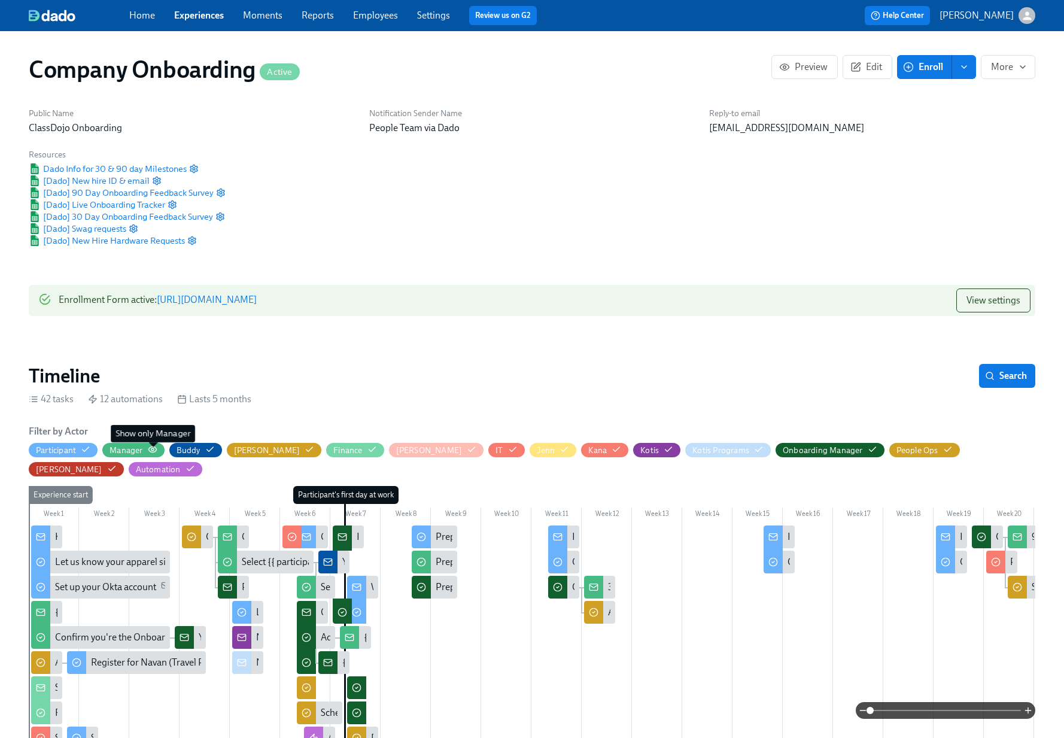
click at [151, 450] on circle "button" at bounding box center [152, 449] width 2 height 2
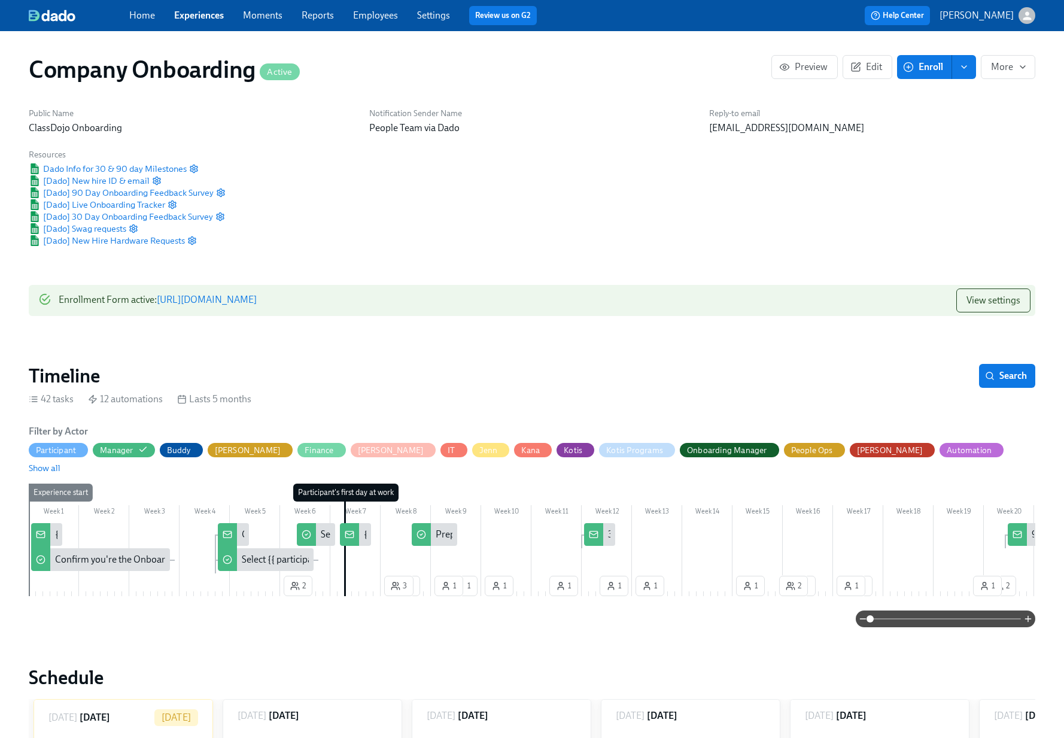
click at [55, 528] on div "{{ participant.fullName }} has accepted our offer!" at bounding box center [154, 534] width 198 height 13
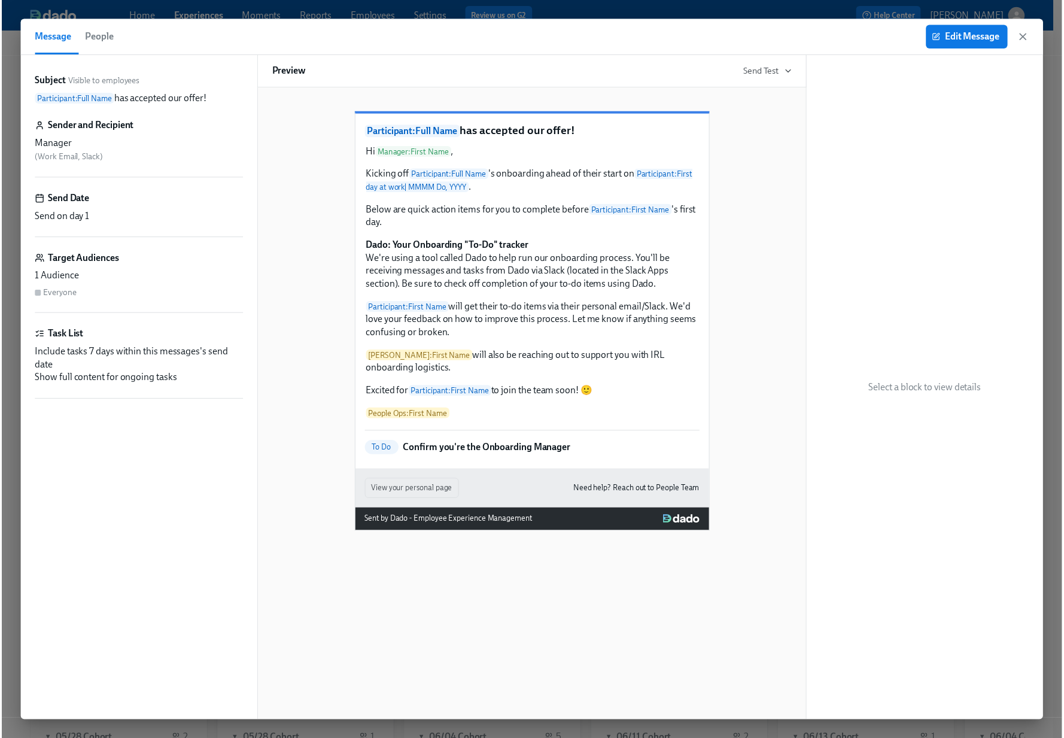
scroll to position [0, 28854]
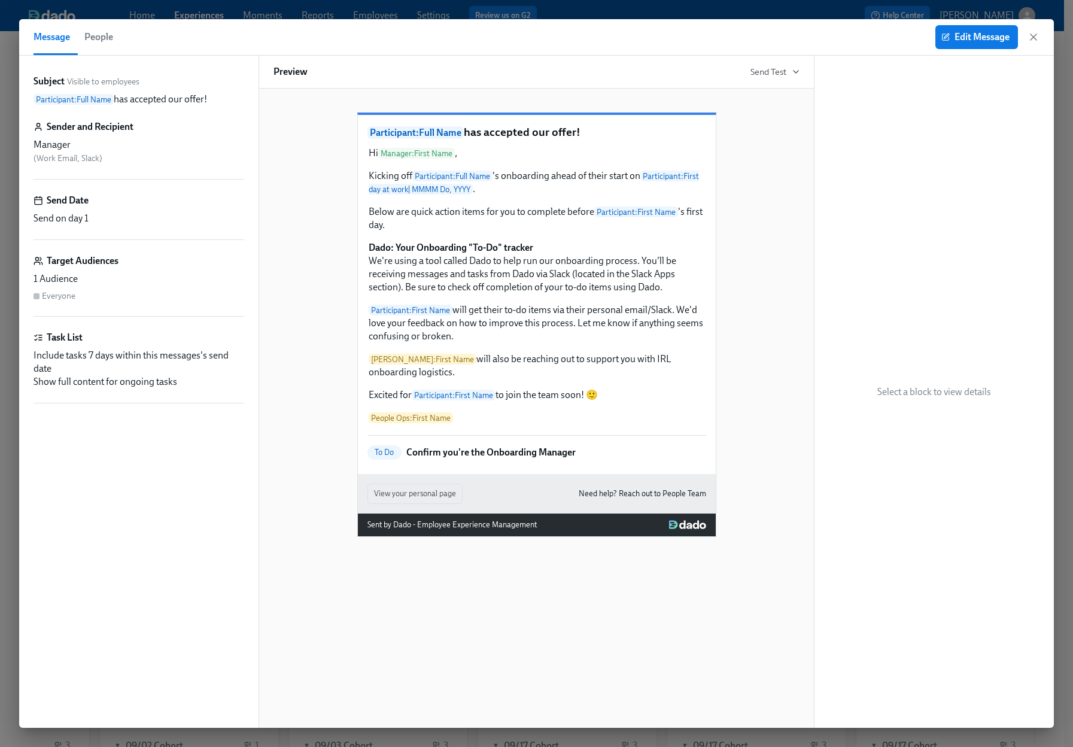
click at [1032, 39] on icon "button" at bounding box center [1033, 37] width 12 height 12
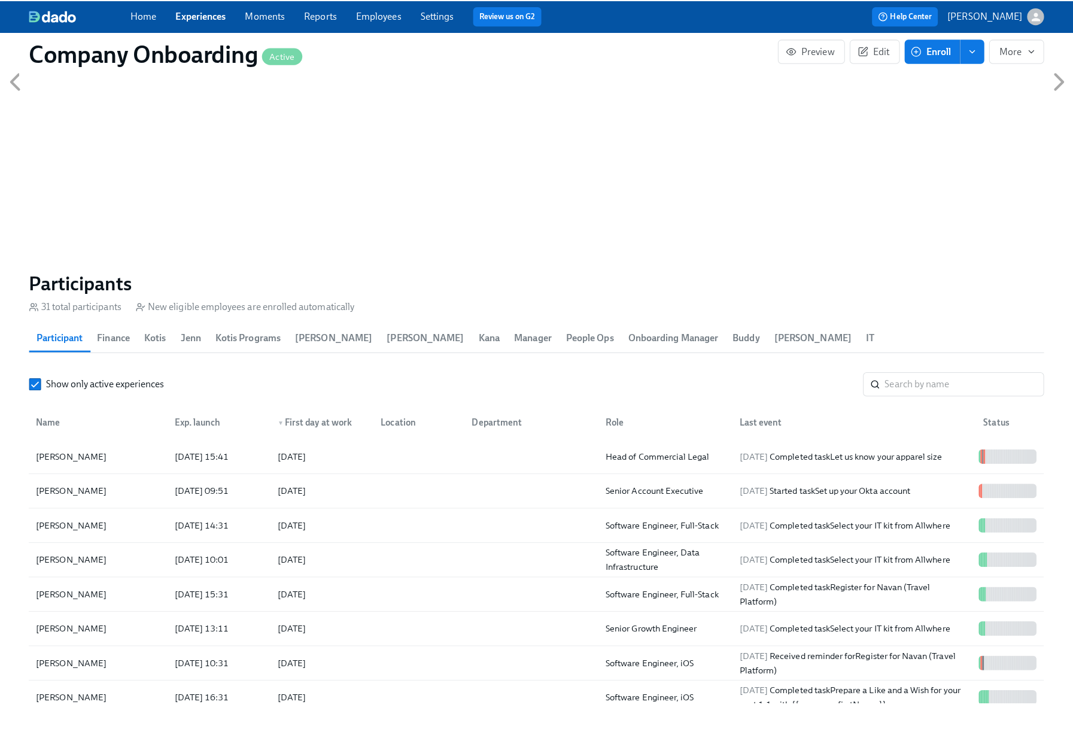
scroll to position [734, 0]
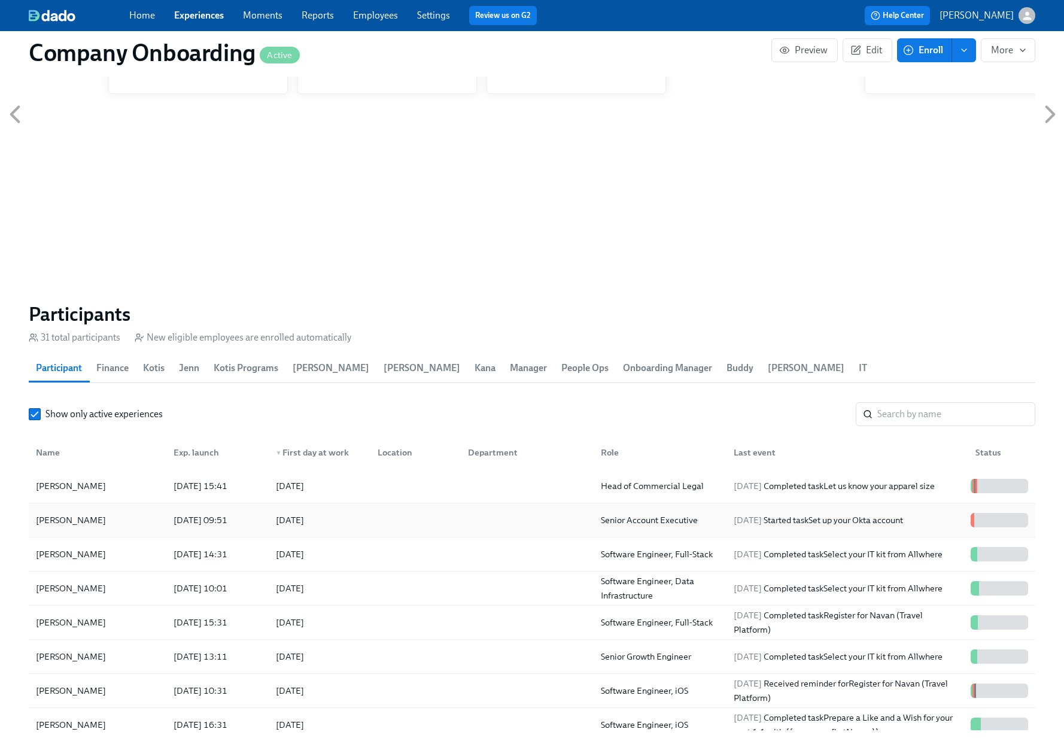
click at [426, 508] on div at bounding box center [413, 520] width 90 height 24
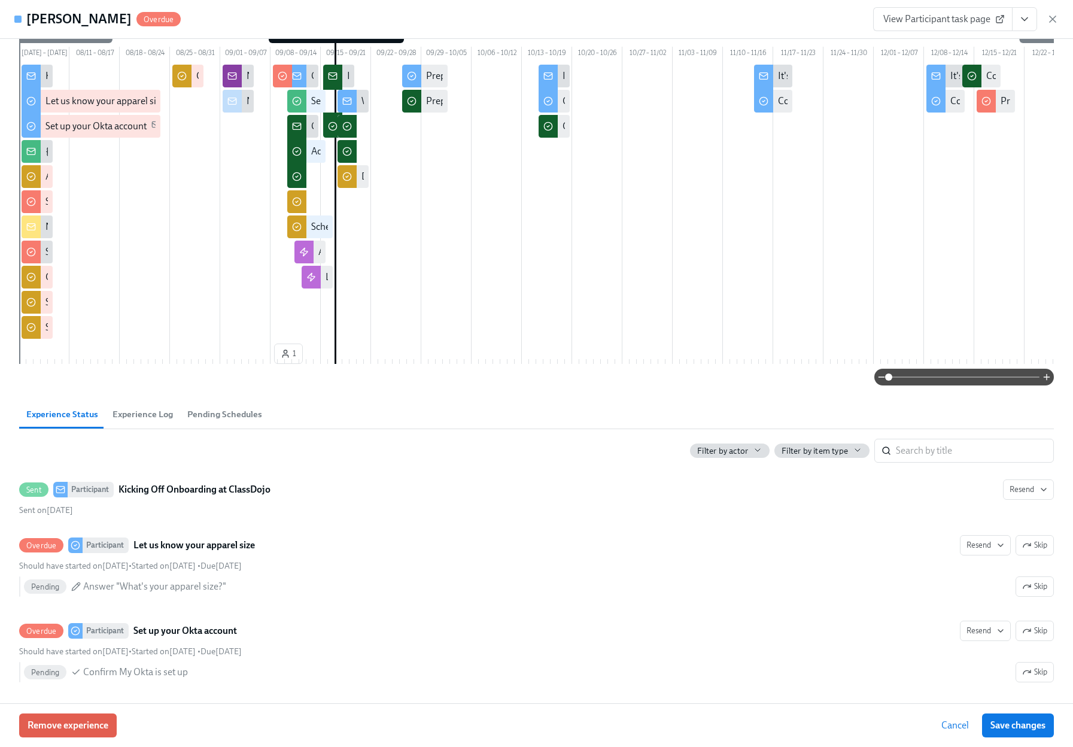
scroll to position [108, 0]
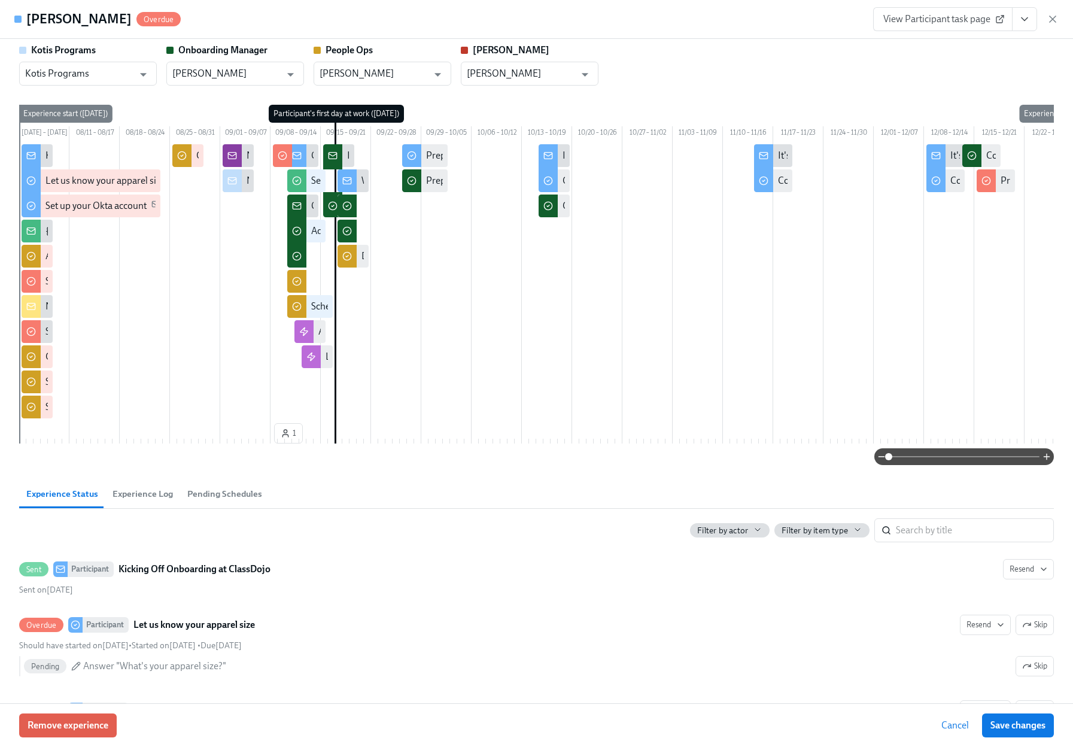
click at [1025, 23] on icon "View task page" at bounding box center [1024, 19] width 12 height 12
